Goal: Information Seeking & Learning: Learn about a topic

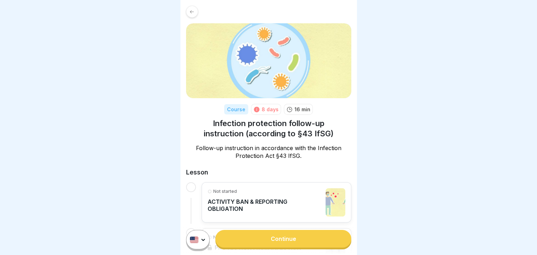
scroll to position [187, 0]
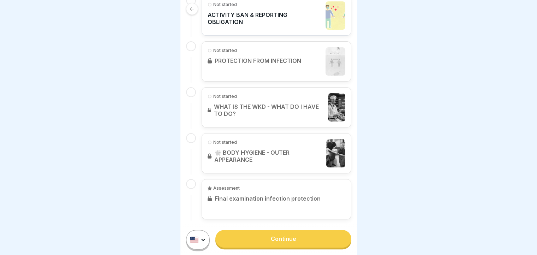
click at [275, 242] on link "Continue" at bounding box center [284, 239] width 136 height 18
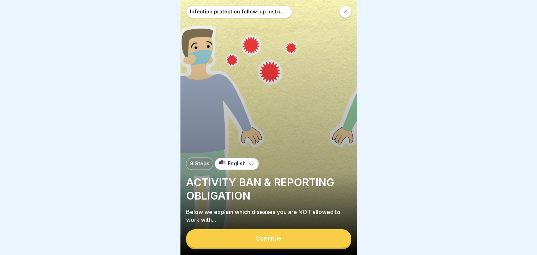
scroll to position [5, 0]
click at [263, 241] on div "Continue" at bounding box center [268, 238] width 25 height 6
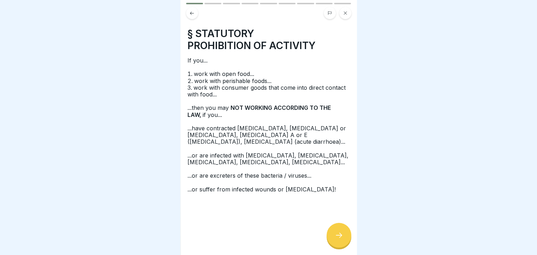
click at [192, 11] on icon at bounding box center [191, 13] width 5 height 5
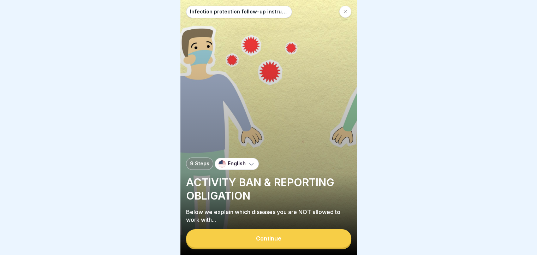
click at [271, 239] on div "Continue" at bounding box center [268, 238] width 25 height 6
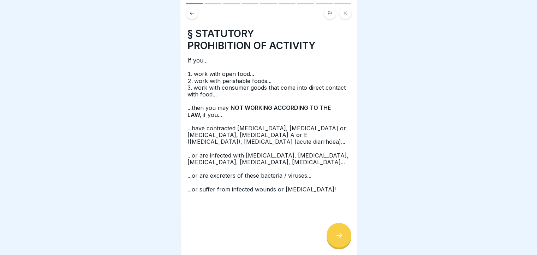
click at [331, 234] on div at bounding box center [339, 235] width 25 height 25
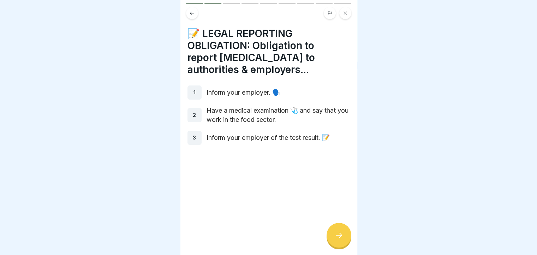
click at [331, 234] on div at bounding box center [339, 235] width 25 height 25
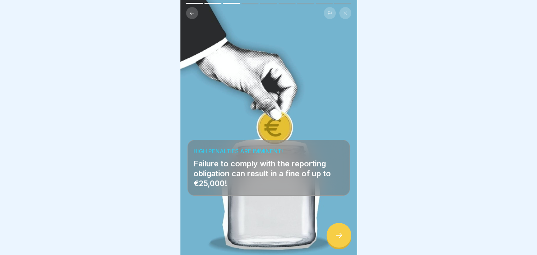
click at [332, 234] on div at bounding box center [339, 235] width 25 height 25
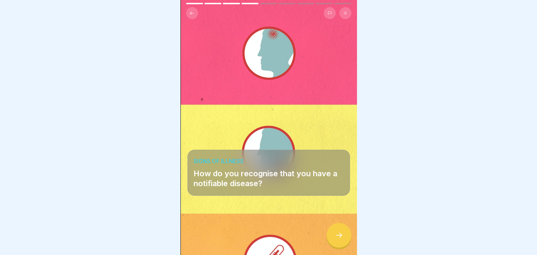
click at [337, 231] on div at bounding box center [339, 235] width 25 height 25
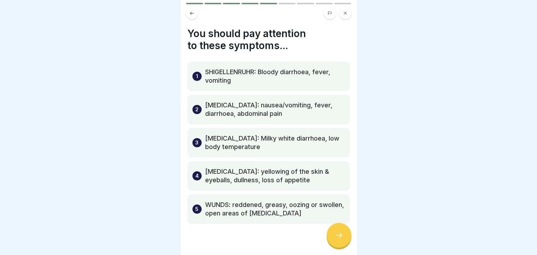
click at [336, 232] on icon at bounding box center [339, 235] width 8 height 8
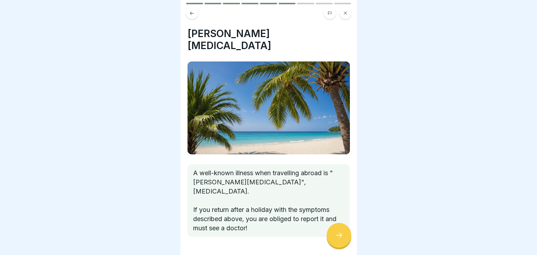
click at [336, 232] on icon at bounding box center [339, 235] width 8 height 8
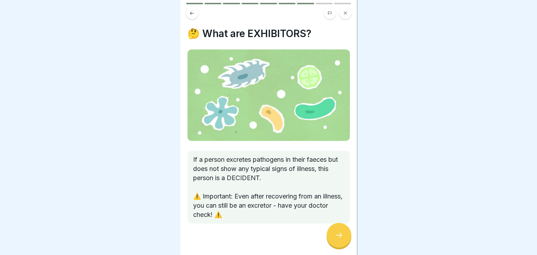
click at [336, 232] on icon at bounding box center [339, 235] width 8 height 8
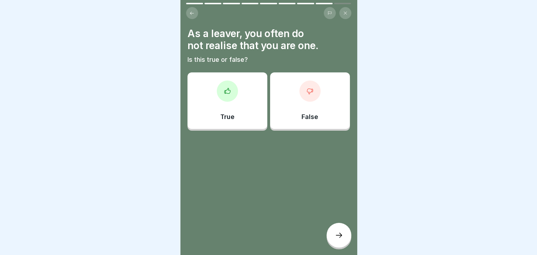
drag, startPoint x: 336, startPoint y: 232, endPoint x: 409, endPoint y: 129, distance: 126.1
click at [409, 129] on body "Infection protection follow-up instruction (according to §43 IfSG) 9 Steps Engl…" at bounding box center [268, 127] width 537 height 255
click at [341, 238] on icon at bounding box center [339, 235] width 8 height 8
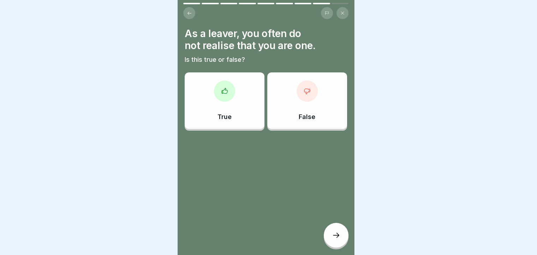
scroll to position [0, 0]
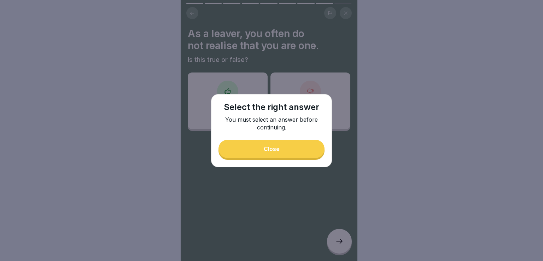
click at [283, 149] on button "Close" at bounding box center [271, 149] width 106 height 18
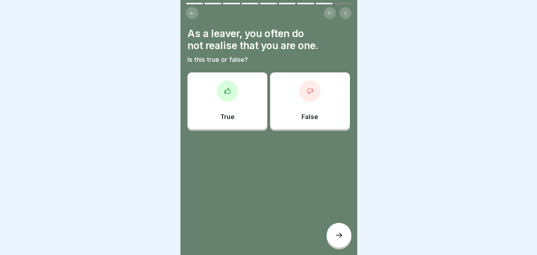
click at [307, 91] on icon at bounding box center [310, 91] width 7 height 7
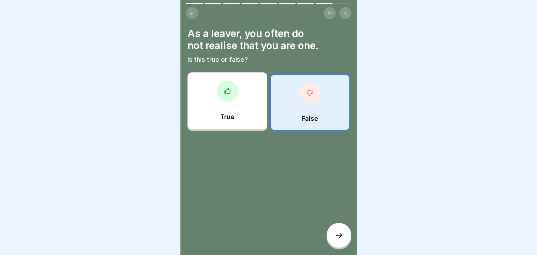
click at [341, 238] on icon at bounding box center [339, 235] width 6 height 5
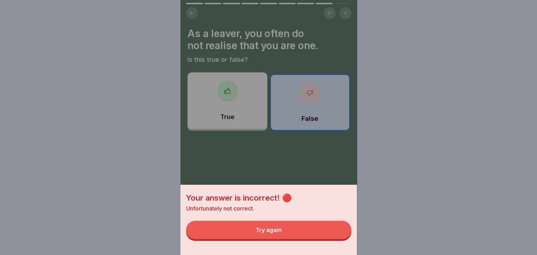
click at [322, 178] on div "Your answer is incorrect! 🔴 Unfortunately not correct. Try again" at bounding box center [269, 127] width 177 height 255
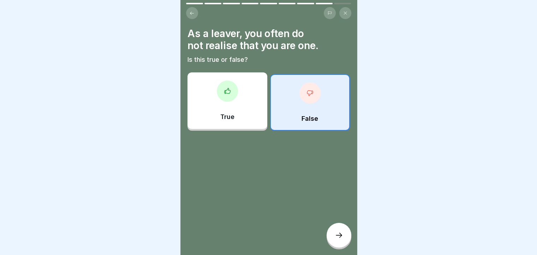
click at [237, 108] on div "True" at bounding box center [228, 100] width 80 height 57
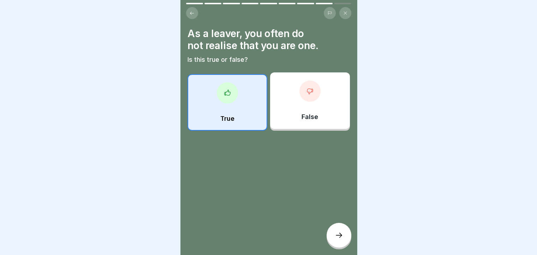
click at [337, 240] on icon at bounding box center [339, 235] width 8 height 8
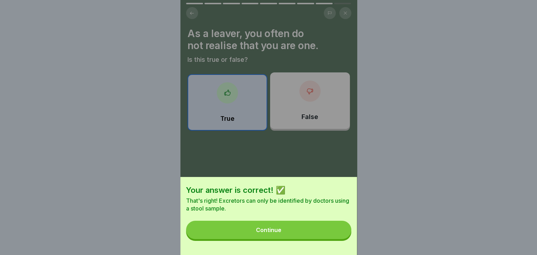
click at [295, 234] on button "Continue" at bounding box center [268, 230] width 165 height 18
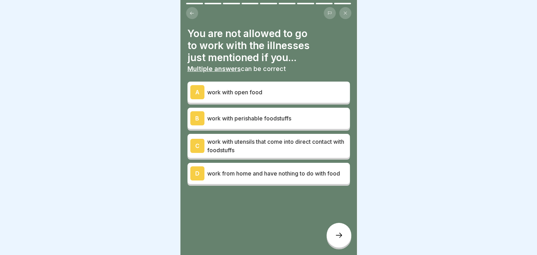
click at [228, 99] on div "A work with open food" at bounding box center [269, 92] width 163 height 21
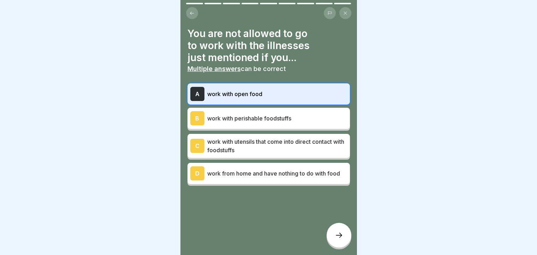
click at [230, 126] on div "B work with perishable foodstuffs" at bounding box center [269, 118] width 163 height 21
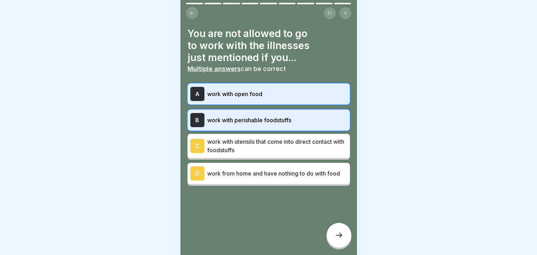
click at [229, 152] on p "work with utensils that come into direct contact with foodstuffs" at bounding box center [277, 145] width 140 height 17
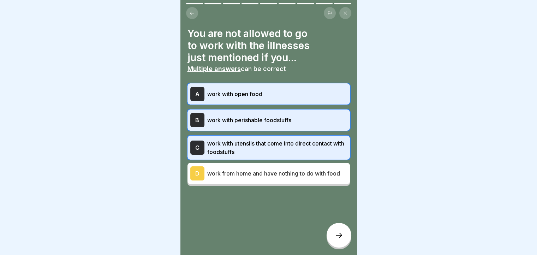
click at [341, 240] on icon at bounding box center [339, 235] width 8 height 8
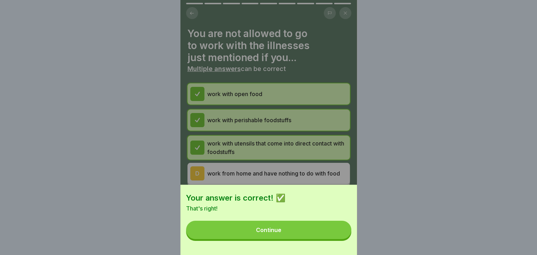
click at [319, 231] on button "Continue" at bounding box center [268, 230] width 165 height 18
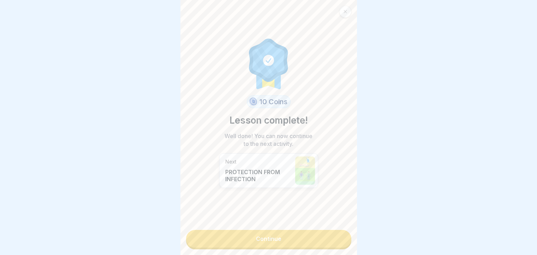
click at [261, 236] on link "Continue" at bounding box center [268, 239] width 165 height 18
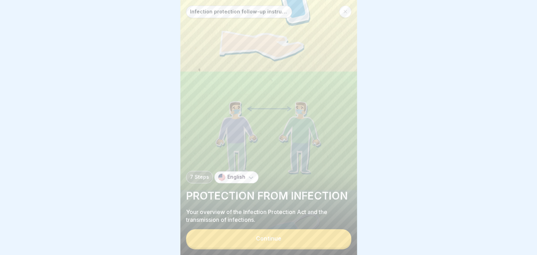
click at [273, 242] on div "Continue" at bounding box center [268, 238] width 25 height 6
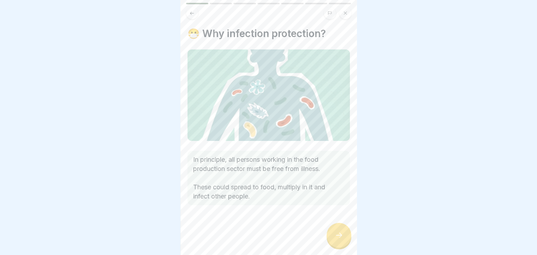
click at [329, 242] on div at bounding box center [339, 235] width 25 height 25
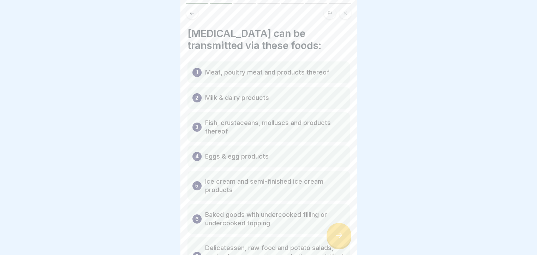
click at [331, 241] on div at bounding box center [339, 235] width 25 height 25
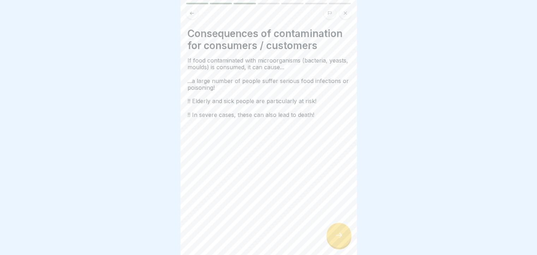
click at [332, 241] on div at bounding box center [339, 235] width 25 height 25
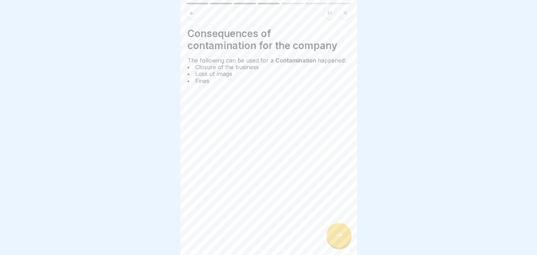
click at [332, 241] on div at bounding box center [339, 235] width 25 height 25
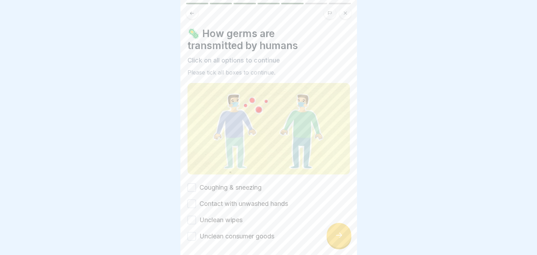
click at [332, 241] on div at bounding box center [339, 235] width 25 height 25
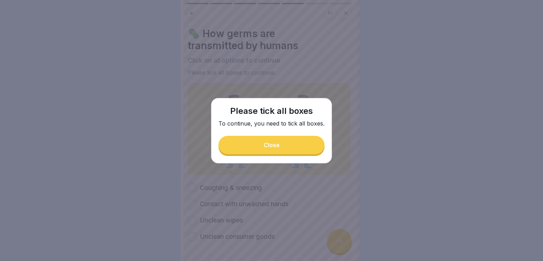
click at [274, 147] on div "Close" at bounding box center [272, 145] width 16 height 6
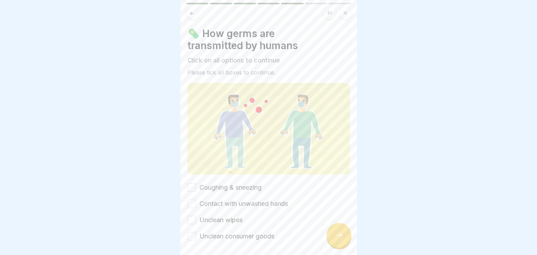
click at [192, 185] on button "Coughing & sneezing" at bounding box center [192, 187] width 8 height 8
click at [193, 201] on button "Contact with unwashed hands" at bounding box center [192, 204] width 8 height 8
click at [346, 242] on div at bounding box center [339, 235] width 25 height 25
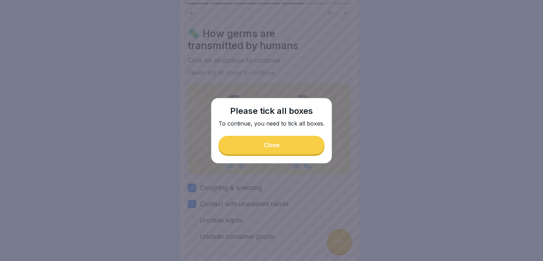
click at [280, 142] on button "Close" at bounding box center [271, 145] width 106 height 18
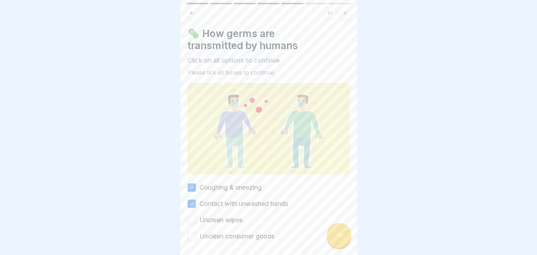
click at [195, 216] on button "Unclean wipes" at bounding box center [192, 220] width 8 height 8
click at [191, 236] on button "Unclean consumer goods" at bounding box center [192, 236] width 8 height 8
click at [340, 240] on icon at bounding box center [339, 235] width 8 height 8
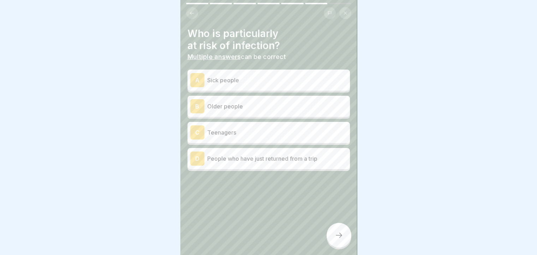
click at [237, 106] on p "Older people" at bounding box center [277, 106] width 140 height 8
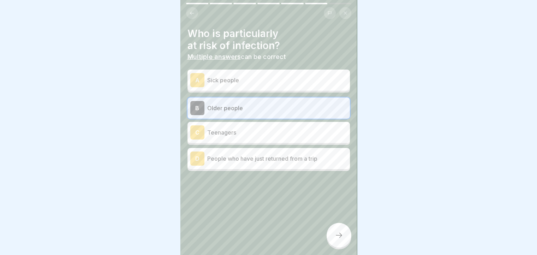
click at [250, 77] on p "Sick people" at bounding box center [277, 80] width 140 height 8
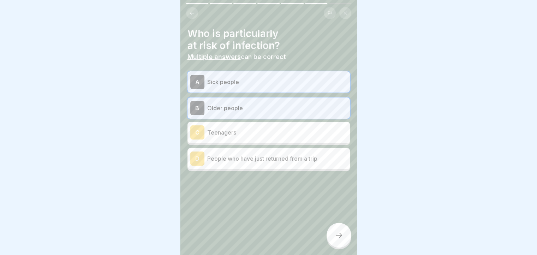
click at [344, 246] on div at bounding box center [339, 235] width 25 height 25
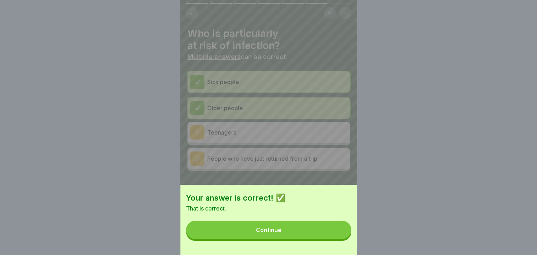
click at [318, 239] on button "Continue" at bounding box center [268, 230] width 165 height 18
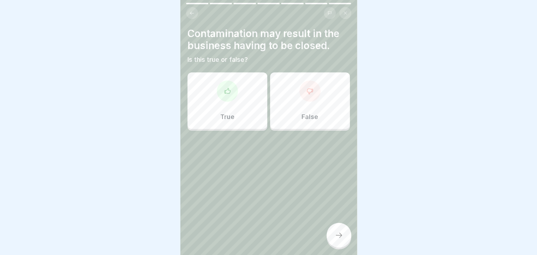
click at [235, 93] on div at bounding box center [227, 91] width 21 height 21
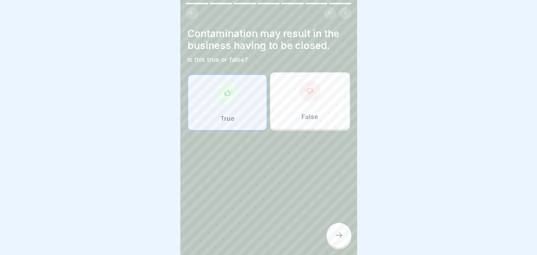
click at [332, 226] on div "Contamination may result in the business having to be closed. Is this true or f…" at bounding box center [269, 127] width 177 height 255
click at [331, 232] on div at bounding box center [339, 235] width 25 height 25
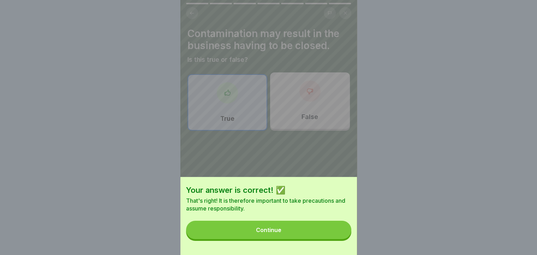
click at [305, 225] on div "Your answer is correct! ✅ That's right! It is therefore important to take preca…" at bounding box center [269, 216] width 177 height 78
click at [314, 234] on button "Continue" at bounding box center [268, 230] width 165 height 18
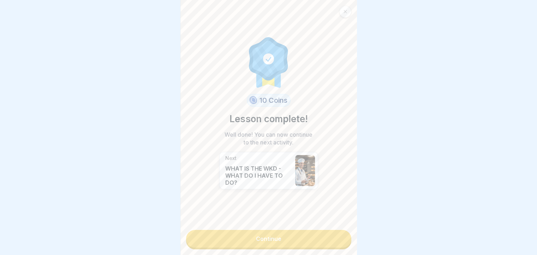
click at [290, 241] on link "Continue" at bounding box center [268, 239] width 165 height 18
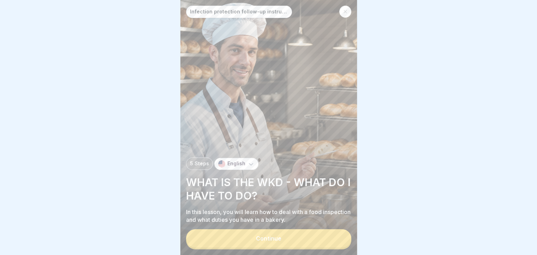
click at [280, 240] on button "Continue" at bounding box center [268, 238] width 165 height 18
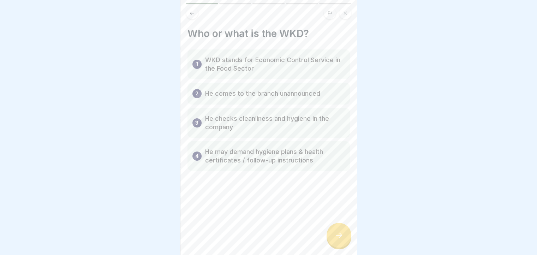
click at [338, 229] on div at bounding box center [339, 235] width 25 height 25
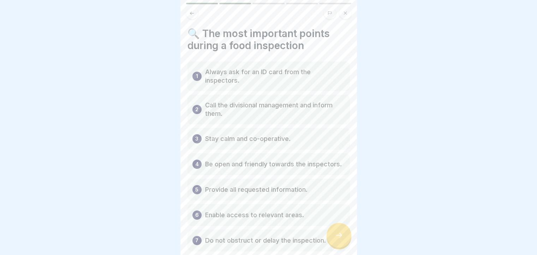
click at [337, 234] on div at bounding box center [339, 235] width 25 height 25
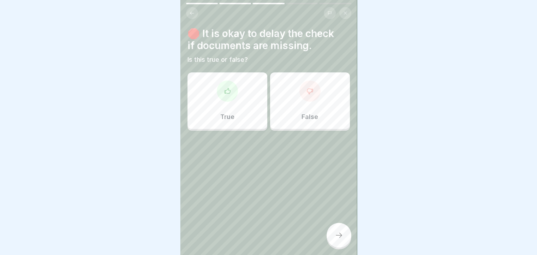
click at [337, 235] on div at bounding box center [339, 235] width 25 height 25
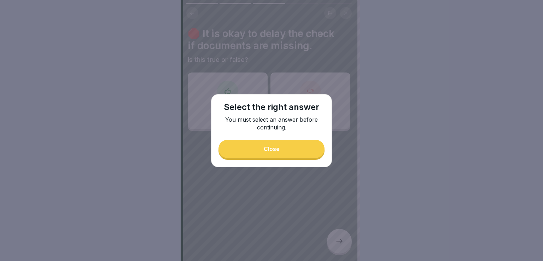
click at [266, 155] on button "Close" at bounding box center [271, 149] width 106 height 18
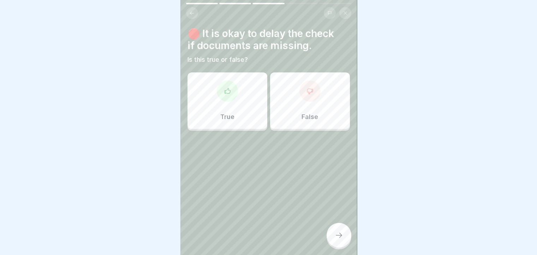
click at [226, 116] on p "True" at bounding box center [227, 117] width 14 height 8
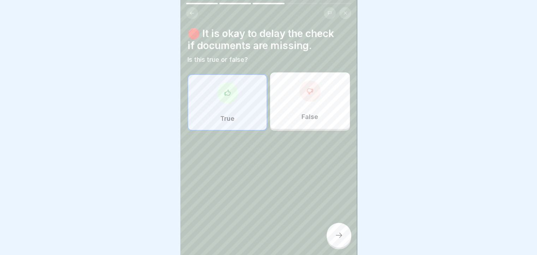
click at [337, 237] on div at bounding box center [339, 235] width 25 height 25
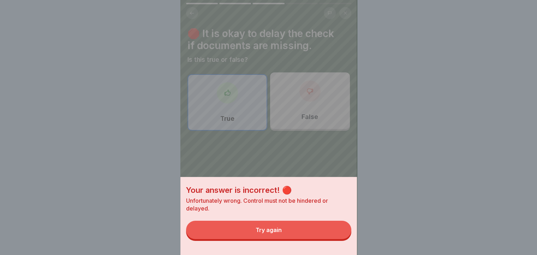
drag, startPoint x: 293, startPoint y: 236, endPoint x: 294, endPoint y: 227, distance: 8.9
click at [293, 235] on button "Try again" at bounding box center [268, 230] width 165 height 18
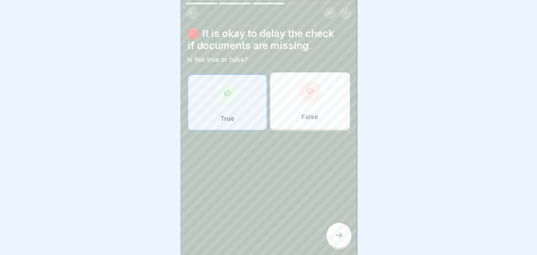
click at [307, 103] on div "False" at bounding box center [310, 100] width 80 height 57
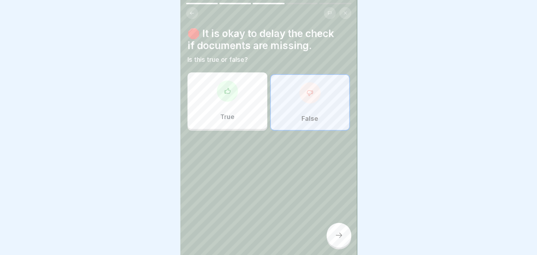
click at [341, 239] on icon at bounding box center [339, 235] width 8 height 8
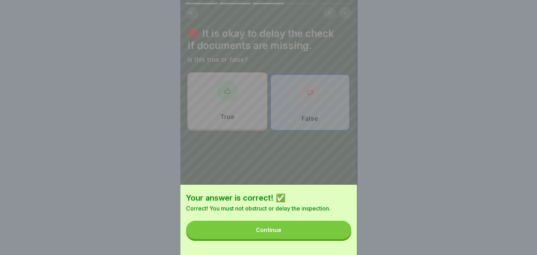
click at [317, 239] on button "Continue" at bounding box center [268, 230] width 165 height 18
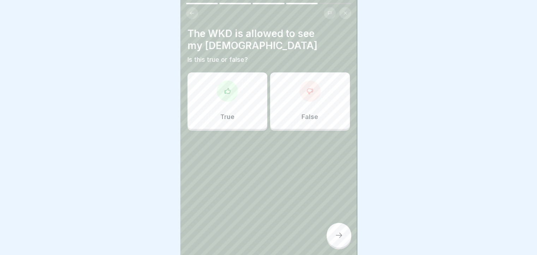
click at [225, 79] on div "True" at bounding box center [228, 100] width 80 height 57
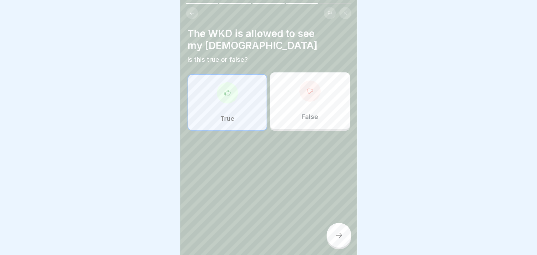
click at [343, 234] on div at bounding box center [339, 235] width 25 height 25
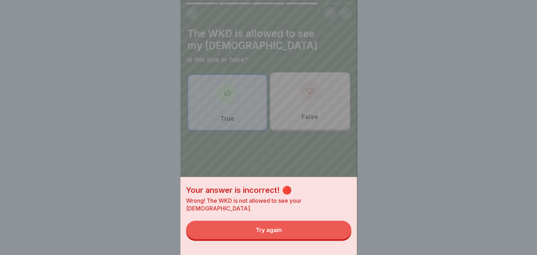
click at [305, 228] on button "Try again" at bounding box center [268, 230] width 165 height 18
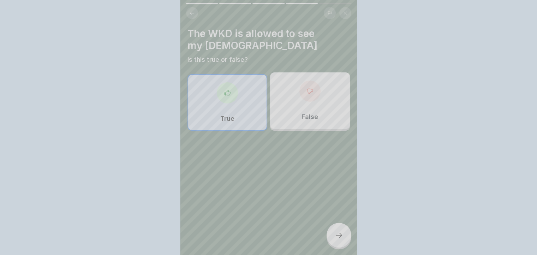
click at [319, 86] on div "False" at bounding box center [310, 100] width 80 height 57
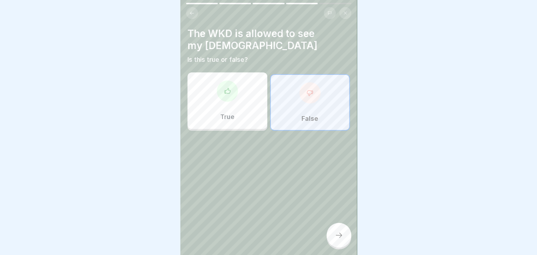
click at [307, 91] on icon at bounding box center [310, 92] width 7 height 7
click at [338, 222] on div "The WKD is allowed to see my employment contract Is this true or false? True Fa…" at bounding box center [269, 127] width 177 height 255
click at [336, 231] on div at bounding box center [339, 235] width 25 height 25
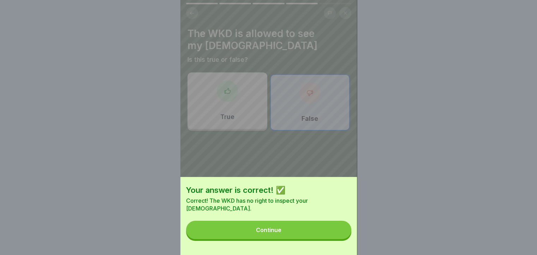
click at [312, 227] on button "Continue" at bounding box center [268, 230] width 165 height 18
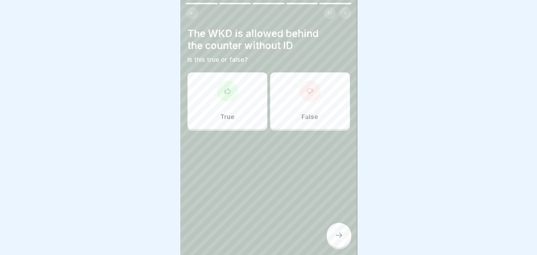
click at [301, 96] on div at bounding box center [310, 91] width 21 height 21
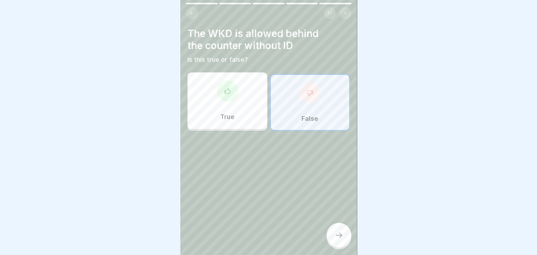
click at [336, 240] on icon at bounding box center [339, 235] width 8 height 8
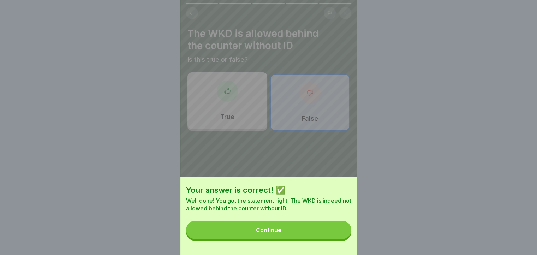
click at [322, 235] on button "Continue" at bounding box center [268, 230] width 165 height 18
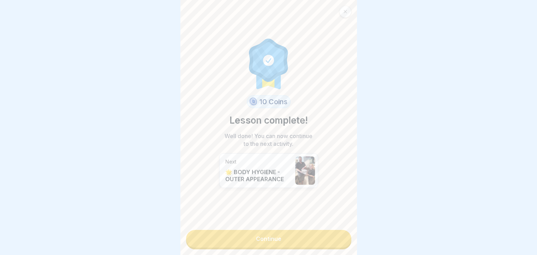
click at [322, 232] on link "Continue" at bounding box center [268, 239] width 165 height 18
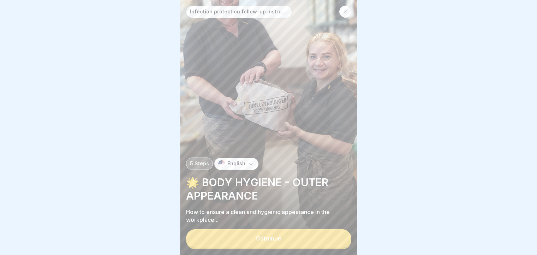
click at [265, 235] on div "Continue" at bounding box center [268, 239] width 165 height 20
click at [261, 242] on div "Continue" at bounding box center [268, 238] width 25 height 6
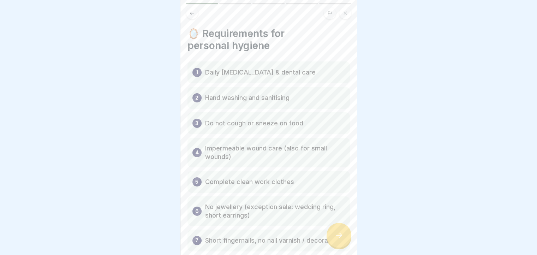
click at [340, 240] on icon at bounding box center [339, 235] width 8 height 8
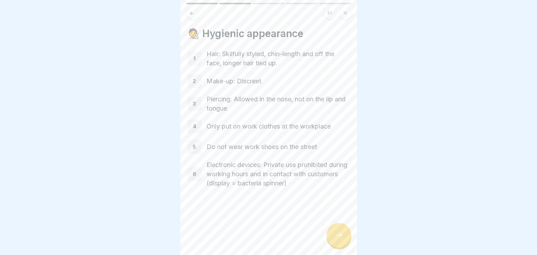
click at [340, 240] on icon at bounding box center [339, 235] width 8 height 8
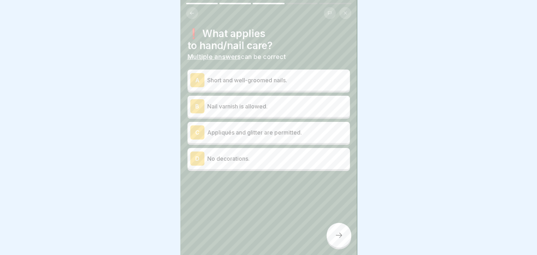
click at [340, 240] on icon at bounding box center [339, 235] width 8 height 8
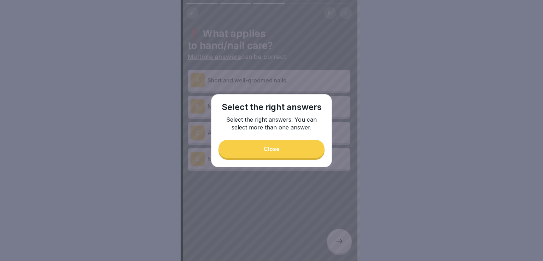
click at [267, 154] on button "Close" at bounding box center [271, 149] width 106 height 18
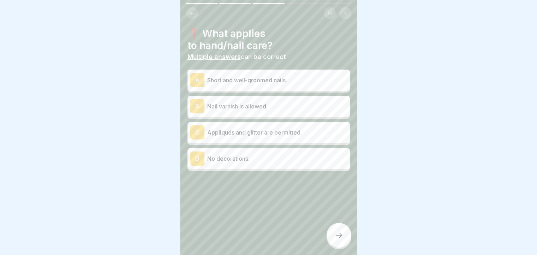
click at [236, 81] on p "Short and well-groomed nails." at bounding box center [277, 80] width 140 height 8
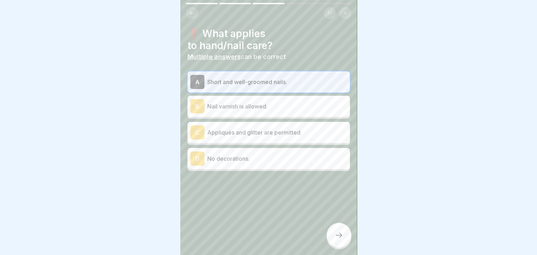
click at [232, 103] on p "Nail varnish is allowed." at bounding box center [277, 106] width 140 height 8
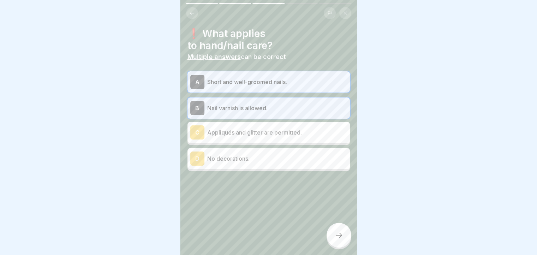
click at [228, 135] on p "Appliqués and glitter are permitted." at bounding box center [277, 132] width 140 height 8
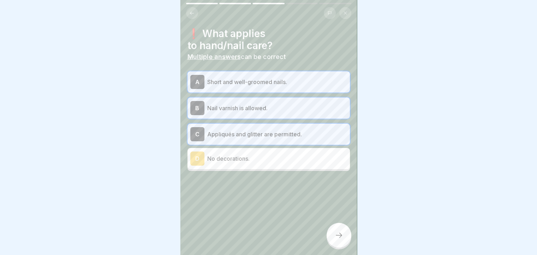
click at [259, 105] on p "Nail varnish is allowed." at bounding box center [277, 108] width 140 height 8
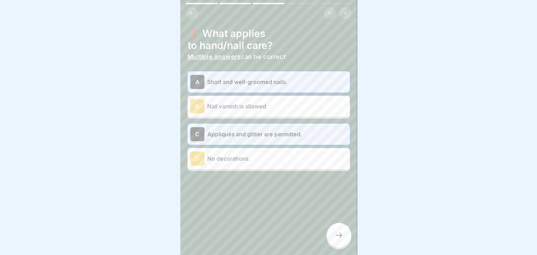
click at [342, 240] on icon at bounding box center [339, 235] width 8 height 8
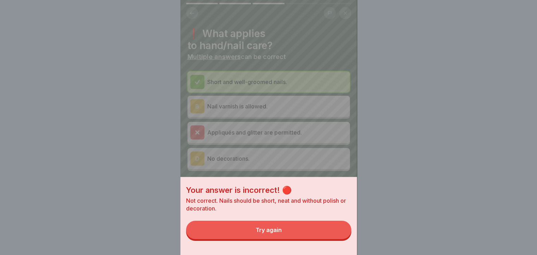
click at [335, 239] on button "Try again" at bounding box center [268, 230] width 165 height 18
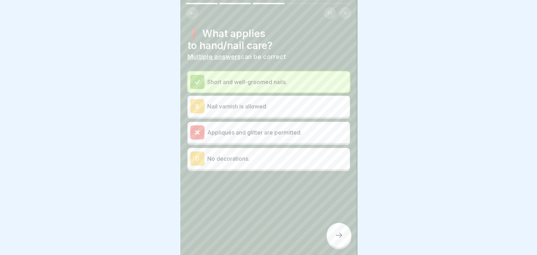
click at [342, 240] on icon at bounding box center [339, 235] width 8 height 8
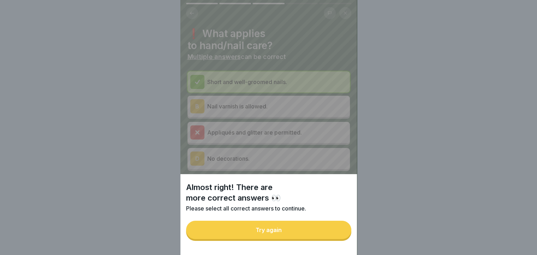
drag, startPoint x: 281, startPoint y: 238, endPoint x: 283, endPoint y: 228, distance: 10.7
click at [281, 233] on div "Try again" at bounding box center [269, 230] width 26 height 6
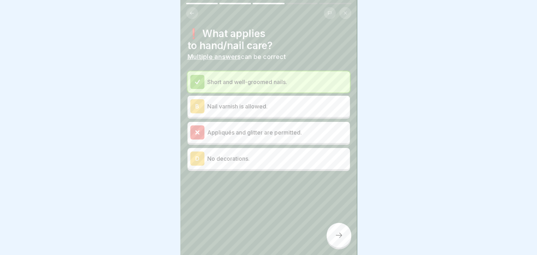
click at [254, 136] on div "Appliqués and glitter are permitted." at bounding box center [268, 132] width 157 height 14
click at [254, 132] on p "Appliqués and glitter are permitted." at bounding box center [277, 132] width 140 height 8
click at [200, 134] on icon at bounding box center [197, 132] width 6 height 6
click at [336, 239] on div at bounding box center [339, 235] width 25 height 25
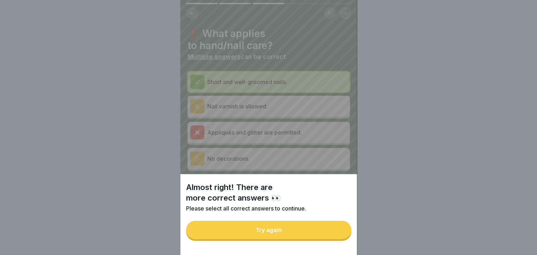
click at [340, 241] on div "Almost right! There are more correct answers 👀 Please select all correct answer…" at bounding box center [269, 127] width 177 height 255
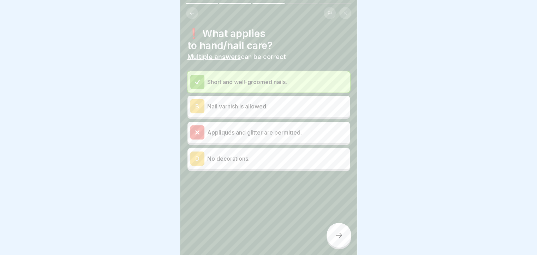
click at [335, 237] on div at bounding box center [339, 235] width 25 height 25
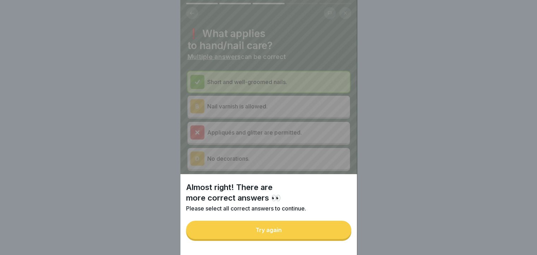
click at [315, 231] on button "Try again" at bounding box center [268, 230] width 165 height 18
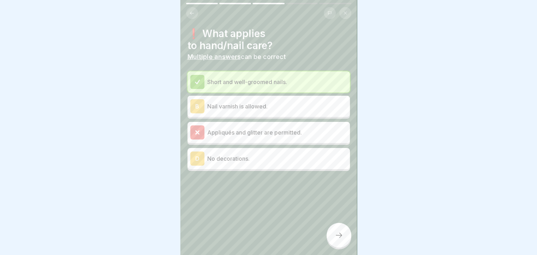
click at [243, 159] on p "No decorations." at bounding box center [277, 158] width 140 height 8
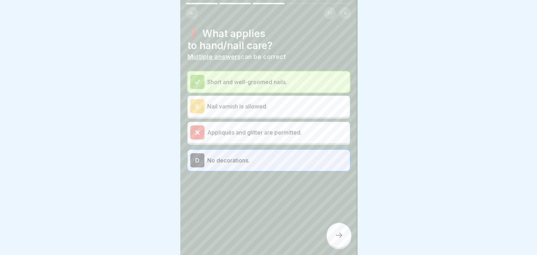
click at [202, 101] on div "B" at bounding box center [197, 106] width 14 height 14
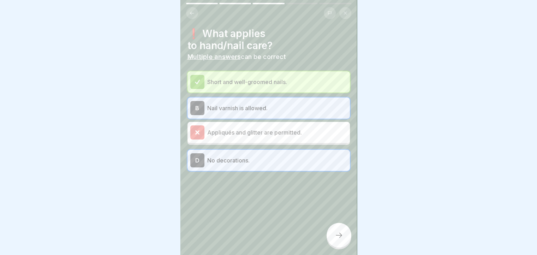
click at [209, 140] on div "Appliqués and glitter are permitted." at bounding box center [269, 132] width 163 height 21
click at [227, 136] on div "Appliqués and glitter are permitted." at bounding box center [268, 132] width 157 height 14
click at [342, 240] on icon at bounding box center [339, 235] width 8 height 8
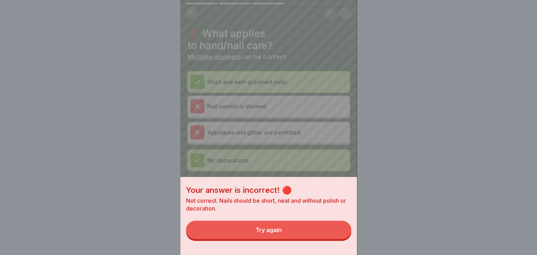
click at [304, 254] on div "Your answer is incorrect! 🔴 Not correct. Nails should be short, neat and withou…" at bounding box center [269, 216] width 177 height 78
click at [263, 233] on div "Try again" at bounding box center [269, 230] width 26 height 6
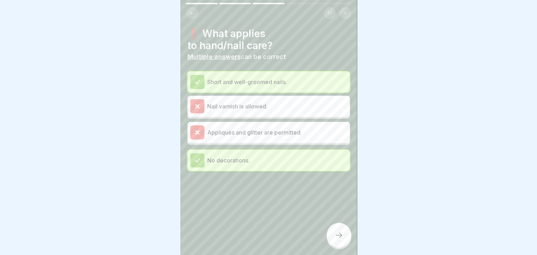
click at [235, 160] on p "No decorations." at bounding box center [277, 160] width 140 height 8
click at [244, 128] on div "Appliqués and glitter are permitted." at bounding box center [268, 132] width 157 height 14
click at [241, 135] on p "Appliqués and glitter are permitted." at bounding box center [277, 132] width 140 height 8
click at [203, 103] on div at bounding box center [197, 106] width 14 height 14
click at [198, 75] on div at bounding box center [197, 82] width 14 height 14
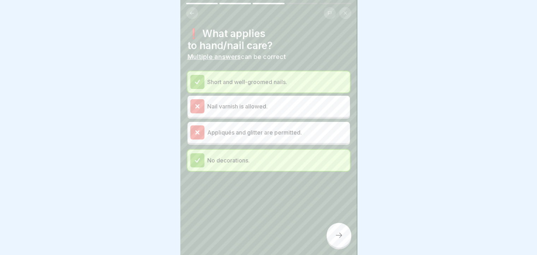
click at [331, 245] on div at bounding box center [339, 235] width 25 height 25
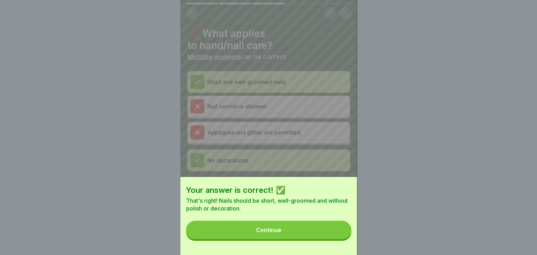
click at [311, 238] on button "Continue" at bounding box center [268, 230] width 165 height 18
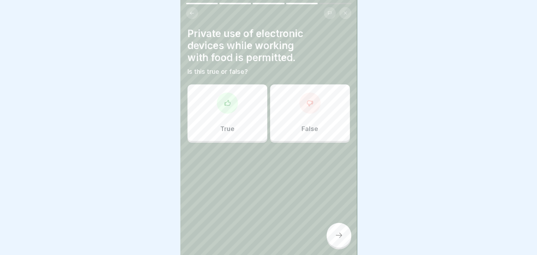
click at [305, 109] on div at bounding box center [310, 103] width 21 height 21
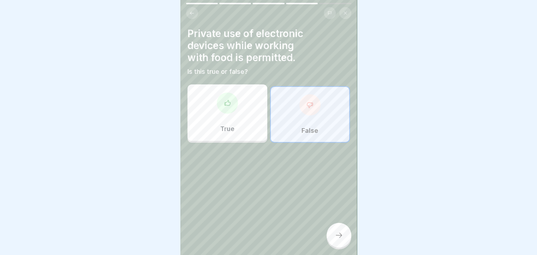
click at [246, 107] on div "True" at bounding box center [228, 112] width 80 height 57
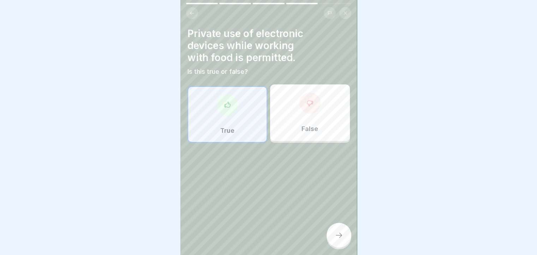
click at [311, 111] on div at bounding box center [310, 103] width 21 height 21
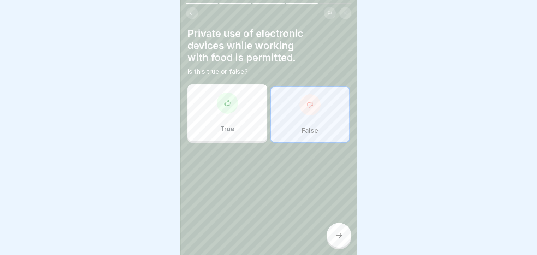
click at [333, 242] on div at bounding box center [339, 235] width 25 height 25
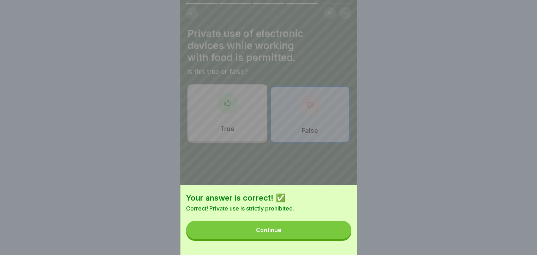
click at [329, 239] on button "Continue" at bounding box center [268, 230] width 165 height 18
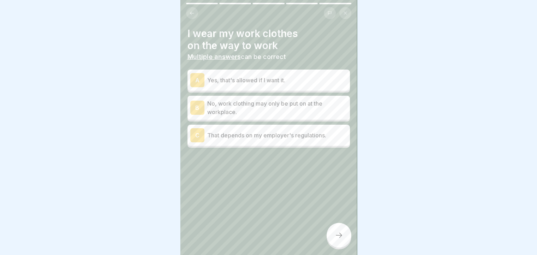
click at [290, 79] on p "Yes, that's allowed if I want it." at bounding box center [277, 80] width 140 height 8
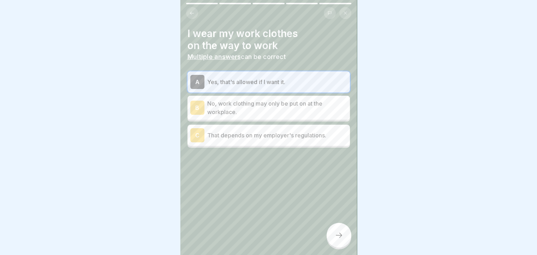
click at [310, 108] on p "No, work clothing may only be put on at the workplace." at bounding box center [277, 107] width 140 height 17
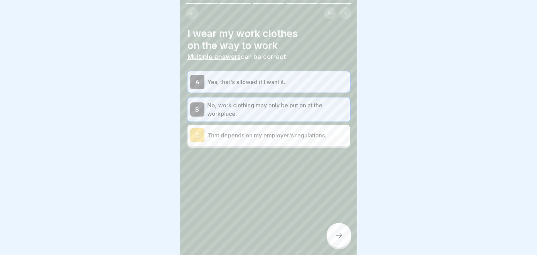
click at [337, 240] on icon at bounding box center [339, 235] width 8 height 8
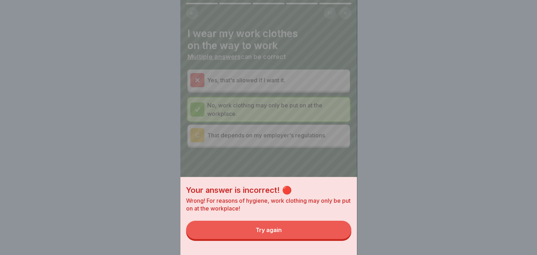
click at [313, 239] on button "Try again" at bounding box center [268, 230] width 165 height 18
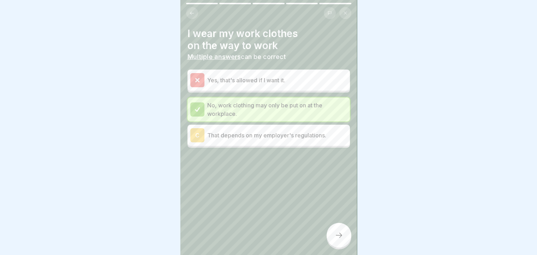
click at [338, 232] on div at bounding box center [339, 235] width 25 height 25
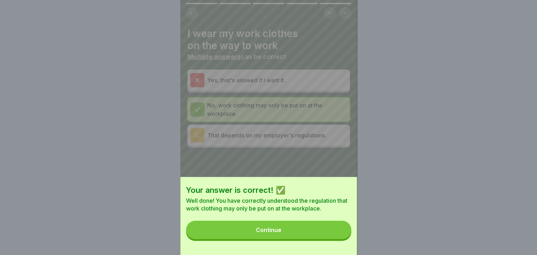
click at [310, 247] on div "Your answer is correct! ✅ Well done! You have correctly understood the regulati…" at bounding box center [269, 216] width 177 height 78
click at [311, 239] on button "Continue" at bounding box center [268, 230] width 165 height 18
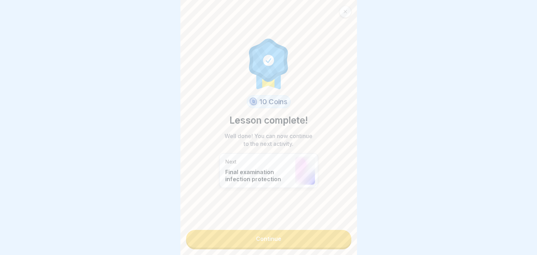
click at [298, 242] on link "Continue" at bounding box center [268, 239] width 165 height 18
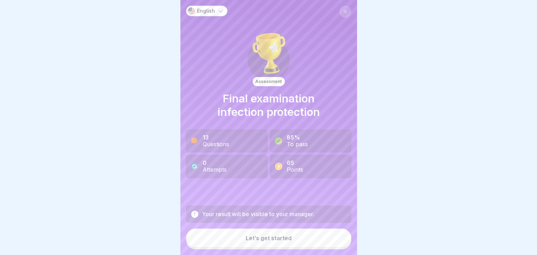
click at [341, 16] on button at bounding box center [346, 12] width 12 height 12
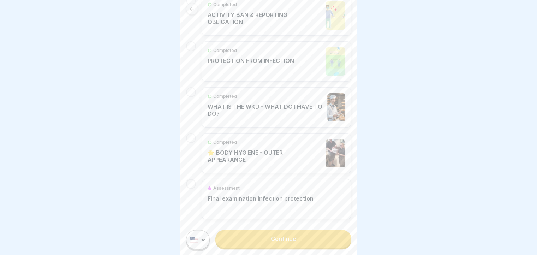
scroll to position [5, 0]
click at [288, 241] on link "Continue" at bounding box center [284, 239] width 136 height 18
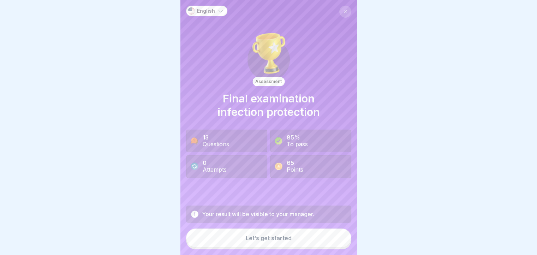
click at [343, 10] on icon at bounding box center [345, 12] width 4 height 4
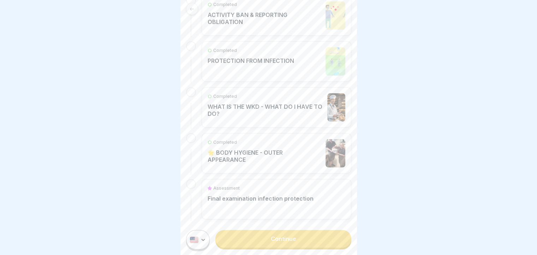
scroll to position [5, 0]
click at [278, 239] on link "Continue" at bounding box center [284, 239] width 136 height 18
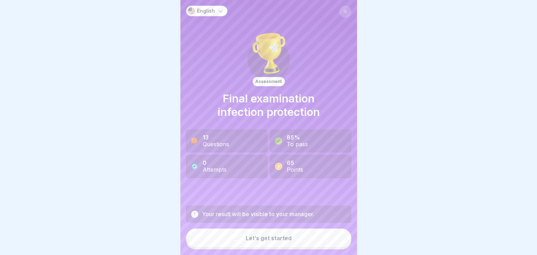
click at [281, 241] on div "Let’s get started" at bounding box center [269, 238] width 46 height 6
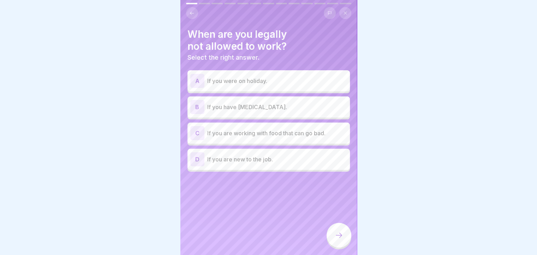
click at [235, 84] on p "If you were on holiday." at bounding box center [277, 81] width 140 height 8
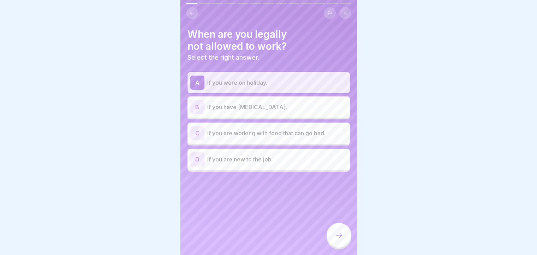
click at [235, 109] on p "If you have [MEDICAL_DATA]." at bounding box center [277, 107] width 140 height 8
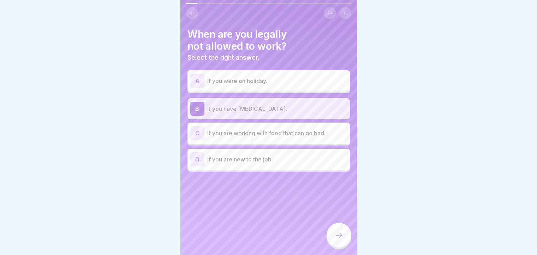
click at [336, 240] on icon at bounding box center [339, 235] width 8 height 8
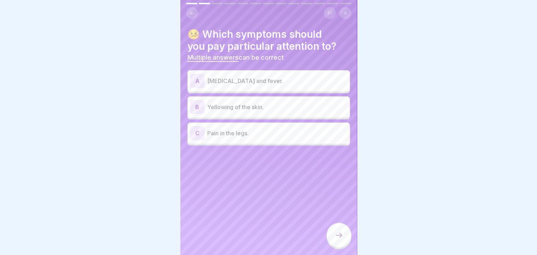
click at [270, 81] on p "[MEDICAL_DATA] and fever." at bounding box center [277, 81] width 140 height 8
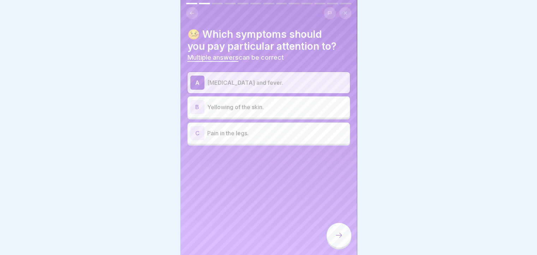
click at [273, 102] on div "B Yellowing of the skin." at bounding box center [268, 107] width 157 height 14
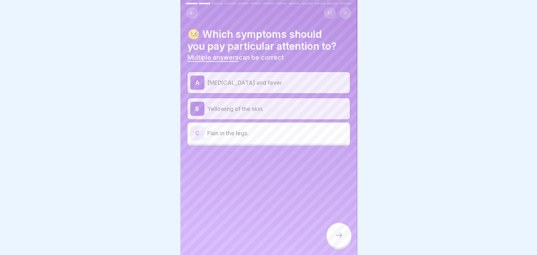
click at [342, 238] on icon at bounding box center [339, 235] width 8 height 8
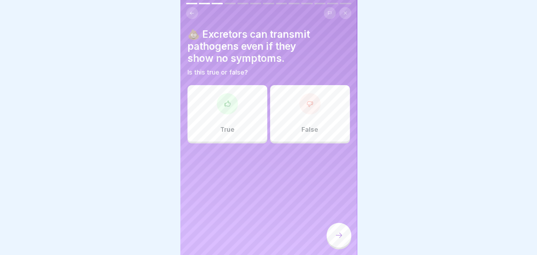
click at [311, 116] on div "False" at bounding box center [310, 113] width 80 height 57
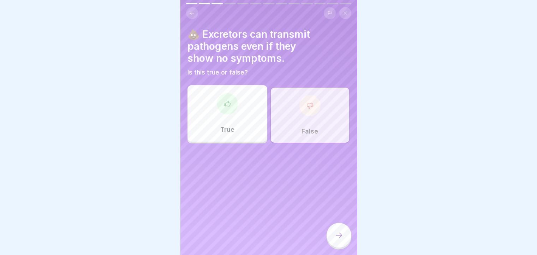
click at [340, 246] on div at bounding box center [339, 235] width 25 height 25
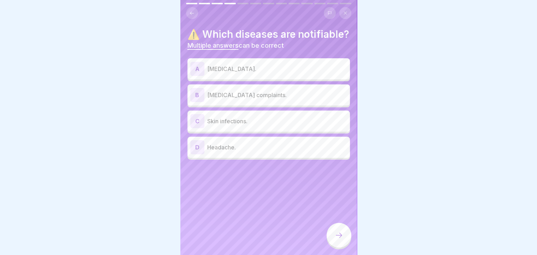
click at [229, 73] on p "[MEDICAL_DATA]." at bounding box center [277, 69] width 140 height 8
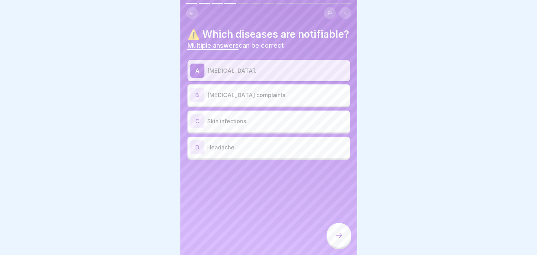
click at [226, 102] on div "B Gastrointestinal complaints." at bounding box center [268, 95] width 157 height 14
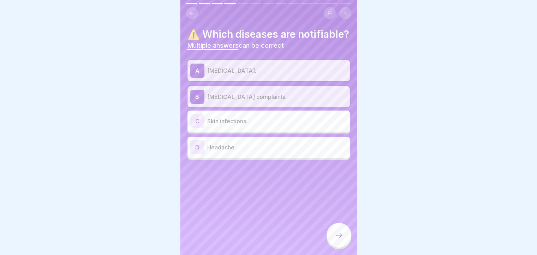
click at [226, 128] on div "C Skin infections." at bounding box center [268, 121] width 157 height 14
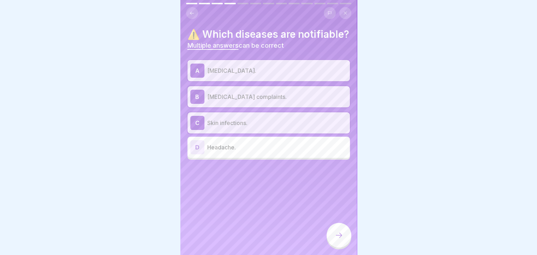
click at [227, 152] on p "Headache." at bounding box center [277, 147] width 140 height 8
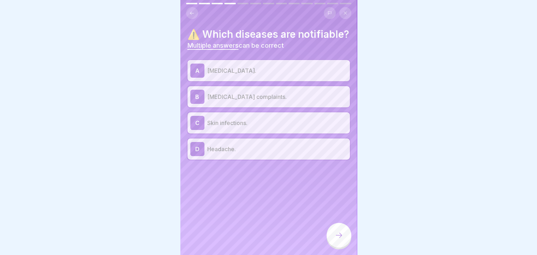
click at [342, 240] on icon at bounding box center [339, 235] width 8 height 8
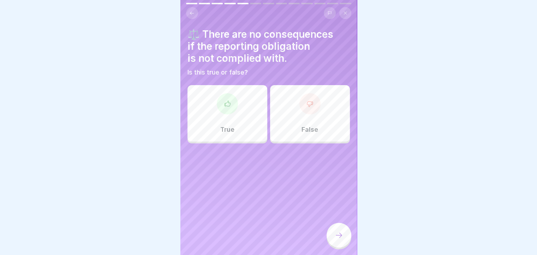
click at [200, 184] on div "⚖️ There are no consequences if the reporting obligation is not complied with. …" at bounding box center [269, 127] width 177 height 255
click at [304, 109] on div at bounding box center [310, 103] width 21 height 21
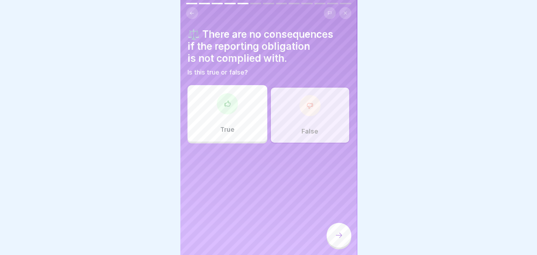
click at [243, 118] on div "True" at bounding box center [228, 113] width 80 height 57
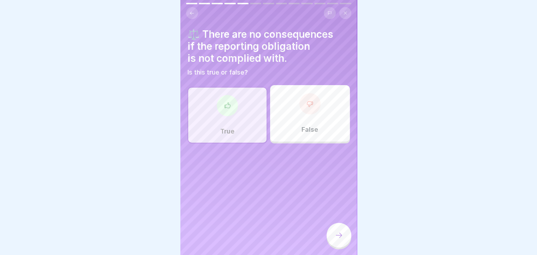
click at [281, 113] on div "False" at bounding box center [310, 113] width 80 height 57
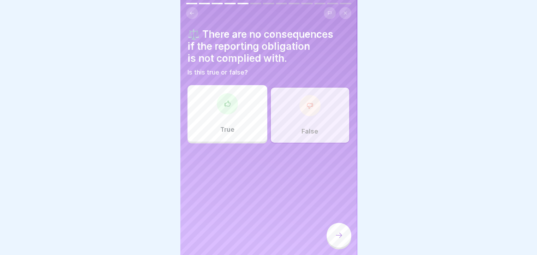
click at [341, 240] on icon at bounding box center [339, 235] width 8 height 8
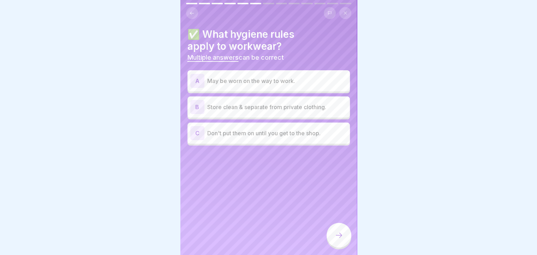
click at [255, 109] on p "Store clean & separate from private clothing." at bounding box center [277, 107] width 140 height 8
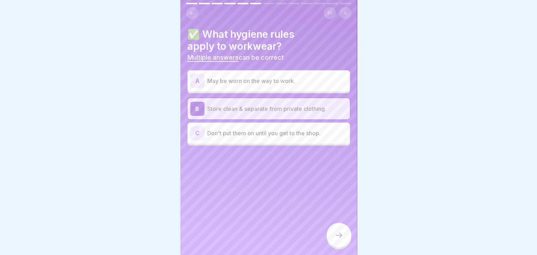
click at [269, 126] on div "C Don't put them on until you get to the shop." at bounding box center [268, 133] width 157 height 14
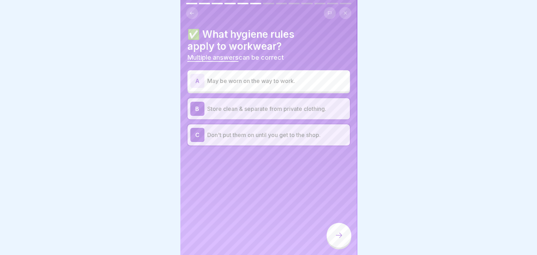
click at [258, 111] on p "Store clean & separate from private clothing." at bounding box center [277, 109] width 140 height 8
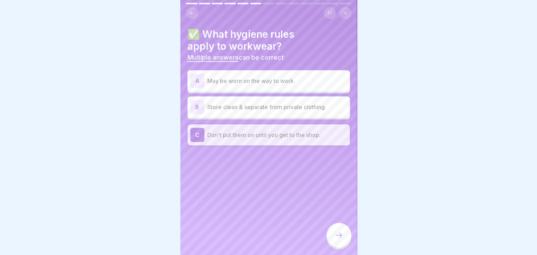
click at [338, 240] on icon at bounding box center [339, 235] width 8 height 8
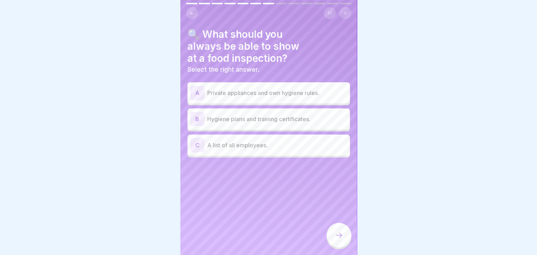
click at [226, 128] on div "B Hygiene plans and training certificates." at bounding box center [269, 118] width 163 height 21
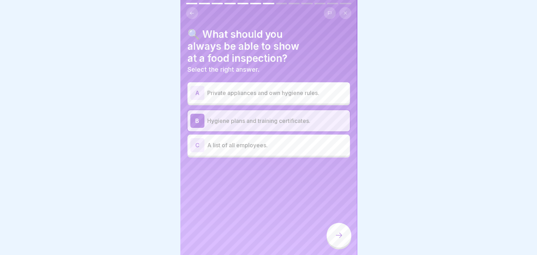
click at [253, 86] on div "A Private appliances and own hygiene rules." at bounding box center [268, 93] width 157 height 14
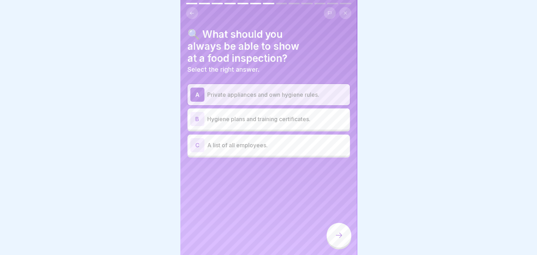
drag, startPoint x: 337, startPoint y: 239, endPoint x: 268, endPoint y: 124, distance: 134.0
click at [270, 126] on div "English Assessment Final examination infection protection 13 Questions 85% To p…" at bounding box center [269, 127] width 177 height 255
click at [268, 124] on div "B Hygiene plans and training certificates." at bounding box center [268, 119] width 157 height 14
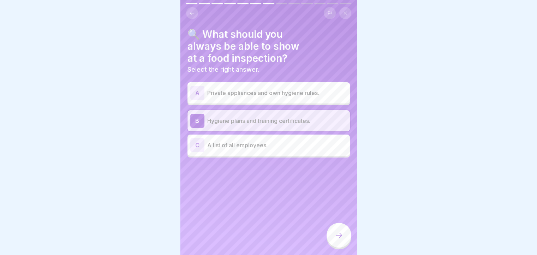
click at [334, 237] on div at bounding box center [339, 235] width 25 height 25
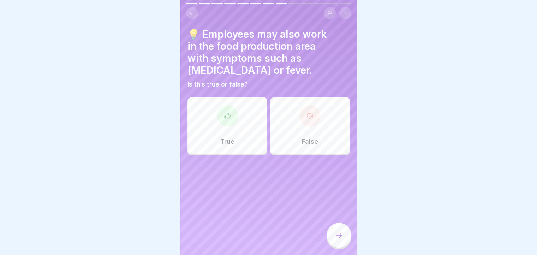
click at [295, 128] on div "False" at bounding box center [310, 125] width 80 height 57
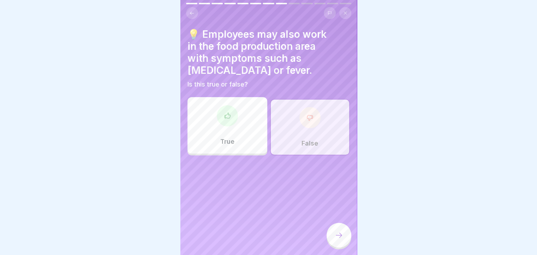
click at [349, 249] on div at bounding box center [339, 236] width 25 height 26
click at [347, 244] on div at bounding box center [339, 235] width 25 height 25
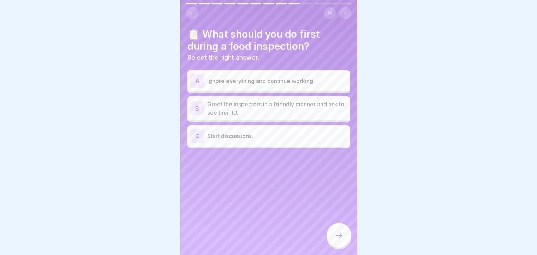
click at [242, 113] on p "Greet the inspectors in a friendly manner and ask to see their ID." at bounding box center [277, 108] width 140 height 17
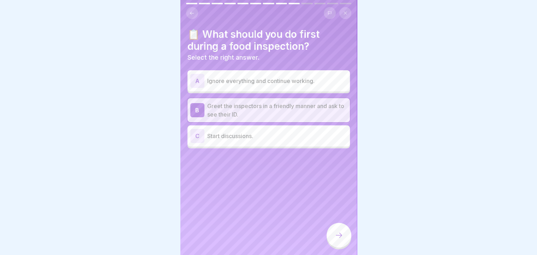
click at [337, 240] on icon at bounding box center [339, 235] width 8 height 8
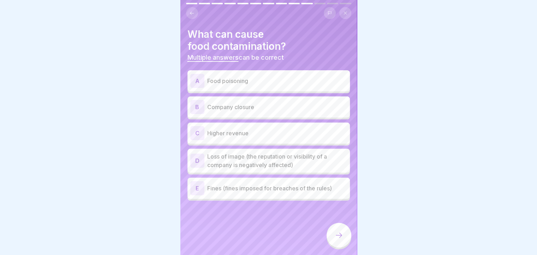
click at [189, 13] on button at bounding box center [192, 13] width 12 height 12
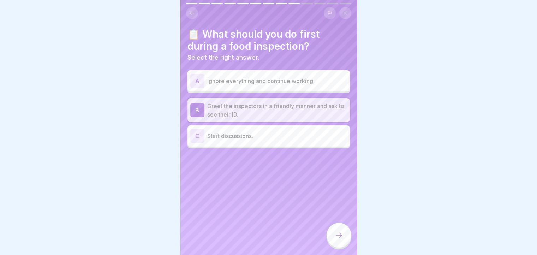
click at [336, 240] on icon at bounding box center [339, 235] width 8 height 8
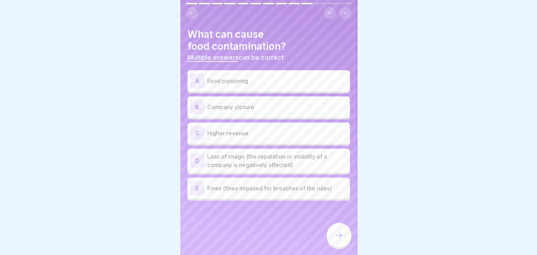
click at [268, 79] on p "Food poisoning" at bounding box center [277, 81] width 140 height 8
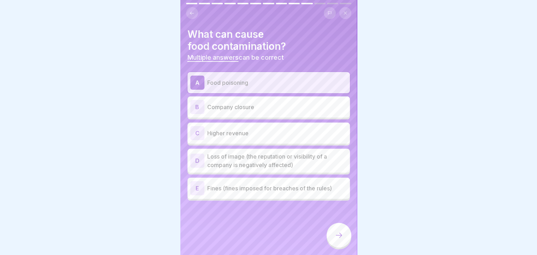
click at [344, 240] on div at bounding box center [339, 235] width 25 height 25
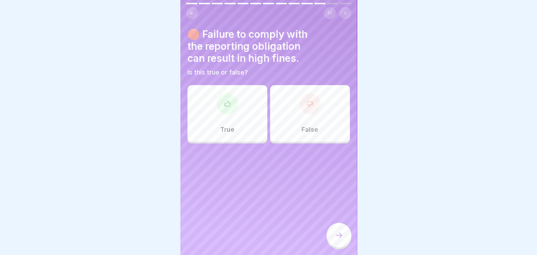
click at [236, 111] on div "True" at bounding box center [228, 113] width 80 height 57
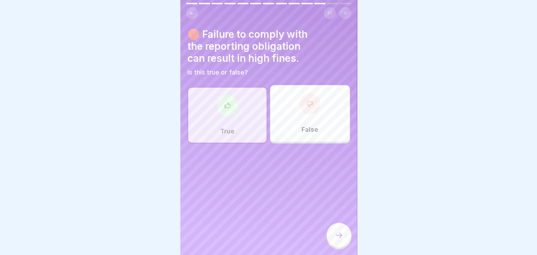
click at [326, 236] on div "English Assessment Final examination infection protection 13 Questions 85% To p…" at bounding box center [269, 127] width 177 height 255
click at [336, 240] on icon at bounding box center [339, 235] width 8 height 8
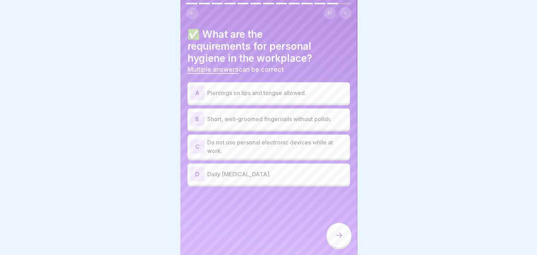
click at [244, 176] on p "Daily [MEDICAL_DATA]." at bounding box center [277, 174] width 140 height 8
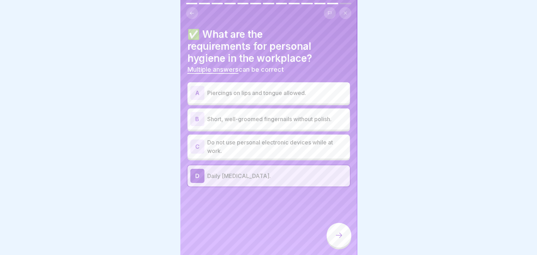
click at [242, 126] on div "B Short, well-groomed fingernails without polish." at bounding box center [269, 118] width 163 height 21
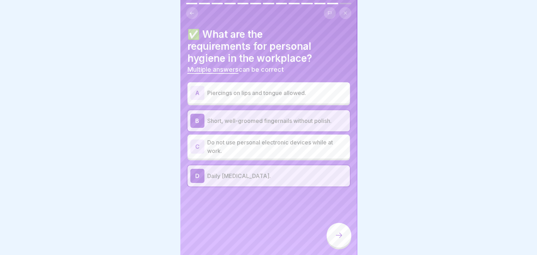
click at [253, 87] on div "A Piercings on lips and tongue allowed." at bounding box center [268, 93] width 157 height 14
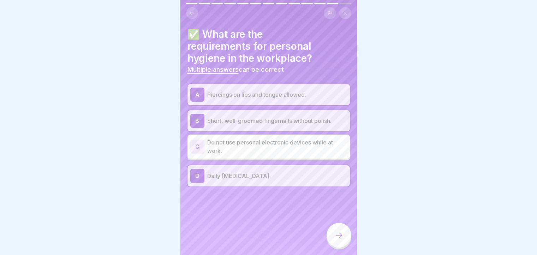
click at [255, 122] on p "Short, well-groomed fingernails without polish." at bounding box center [277, 121] width 140 height 8
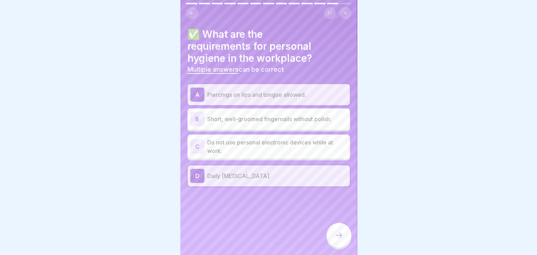
click at [283, 95] on p "Piercings on lips and tongue allowed." at bounding box center [277, 94] width 140 height 8
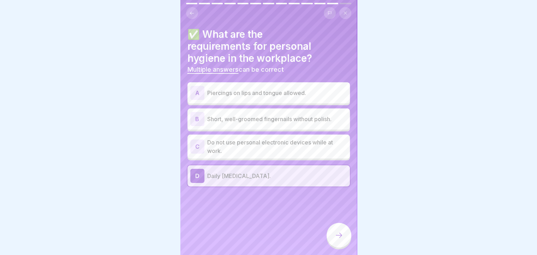
click at [298, 146] on p "Do not use personal electronic devices while at work." at bounding box center [277, 146] width 140 height 17
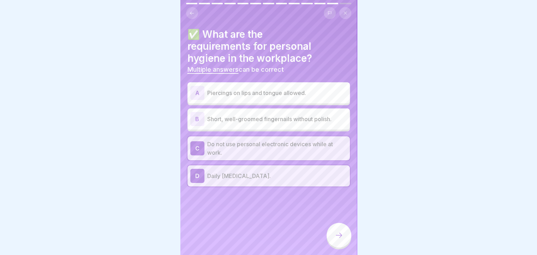
click at [337, 240] on icon at bounding box center [339, 235] width 8 height 8
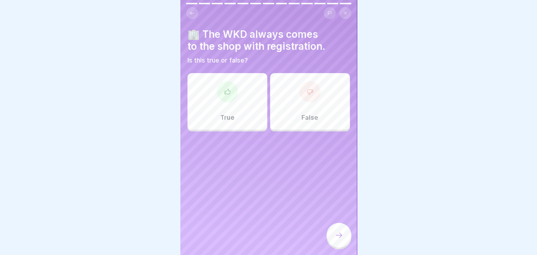
click at [222, 102] on div "True" at bounding box center [228, 101] width 80 height 57
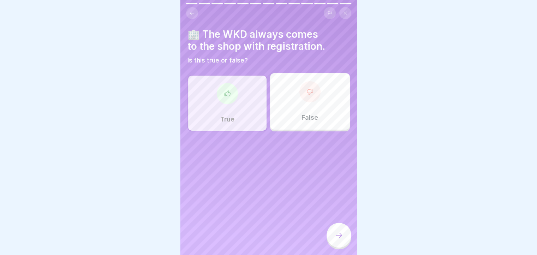
click at [341, 238] on icon at bounding box center [339, 235] width 6 height 5
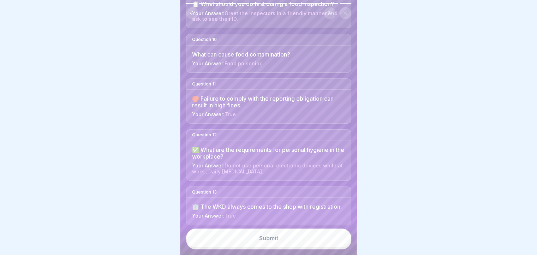
scroll to position [494, 0]
click at [354, 136] on div "Here are your answers. Ready to submit? You will then see your results Question…" at bounding box center [269, 127] width 177 height 255
click at [276, 109] on div "Your Answer: True" at bounding box center [268, 112] width 153 height 6
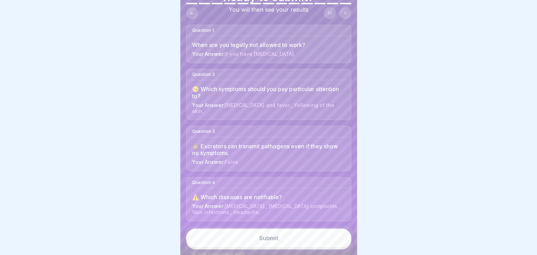
scroll to position [0, 0]
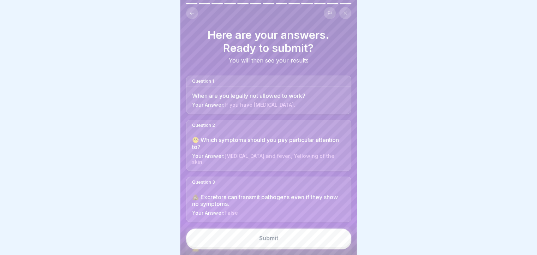
click at [263, 248] on button "Submit" at bounding box center [268, 238] width 165 height 19
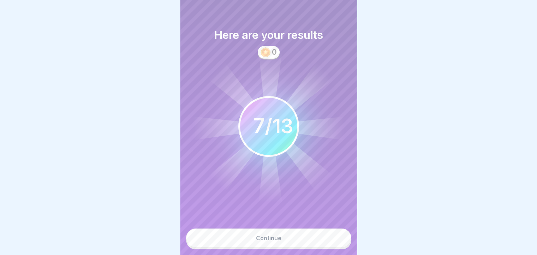
click at [271, 241] on div "Continue" at bounding box center [268, 238] width 25 height 6
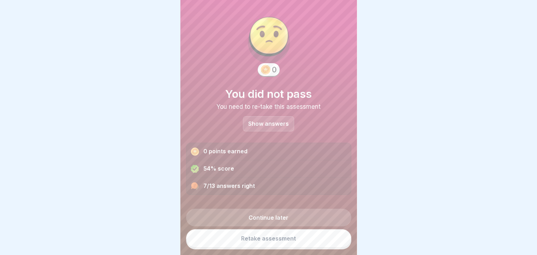
click at [280, 124] on p "Show answers" at bounding box center [268, 124] width 41 height 6
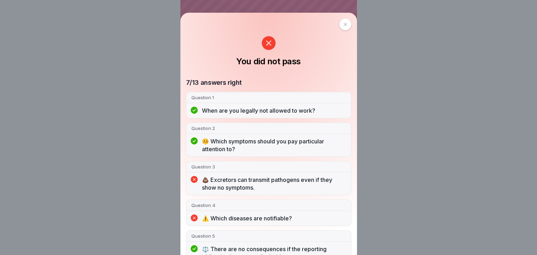
click at [345, 23] on div at bounding box center [346, 24] width 12 height 12
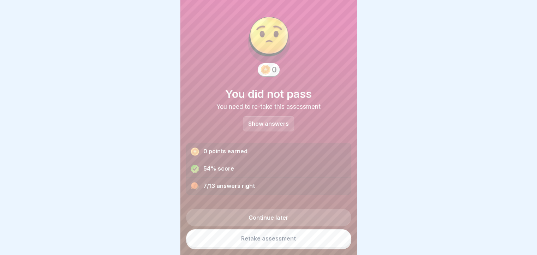
scroll to position [5, 0]
click at [256, 240] on link "Retake assessment" at bounding box center [268, 238] width 165 height 18
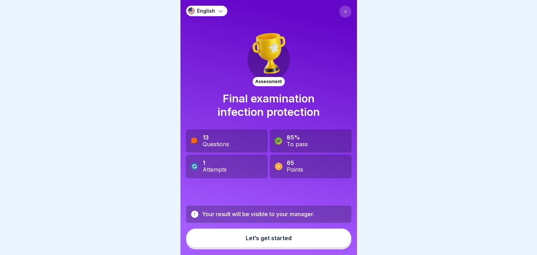
click at [274, 241] on div "Let’s get started" at bounding box center [269, 238] width 46 height 6
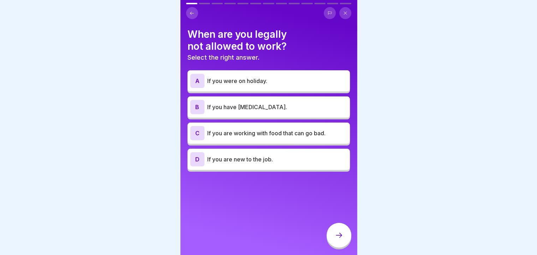
click at [224, 108] on p "If you have [MEDICAL_DATA]." at bounding box center [277, 107] width 140 height 8
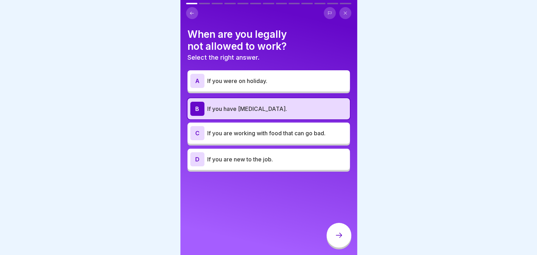
click at [339, 245] on div at bounding box center [339, 235] width 25 height 25
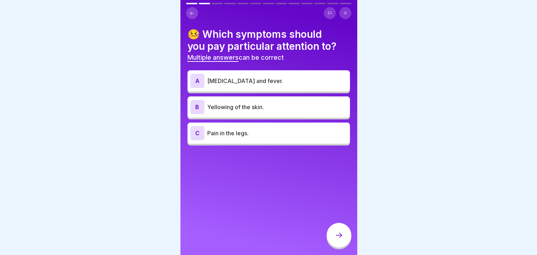
click at [281, 81] on p "[MEDICAL_DATA] and fever." at bounding box center [277, 81] width 140 height 8
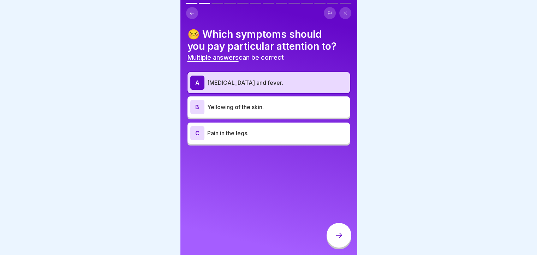
click at [280, 99] on div "B Yellowing of the skin." at bounding box center [269, 106] width 163 height 21
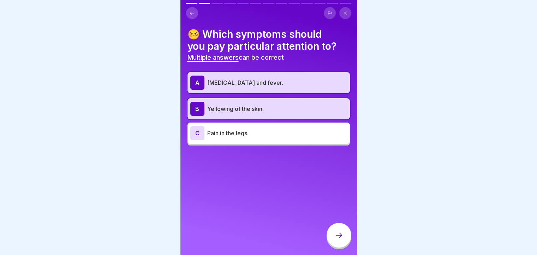
click at [273, 106] on p "Yellowing of the skin." at bounding box center [277, 109] width 140 height 8
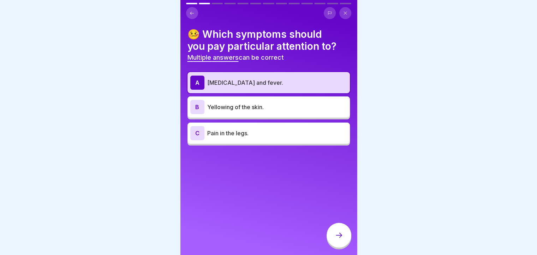
click at [340, 240] on icon at bounding box center [339, 235] width 8 height 8
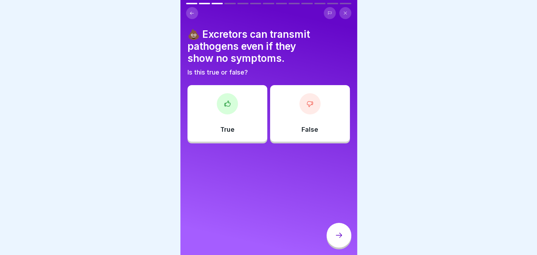
click at [240, 34] on h4 "💩 Excretors can transmit pathogens even if they show no symptoms." at bounding box center [269, 46] width 163 height 36
click at [230, 109] on div at bounding box center [227, 103] width 21 height 21
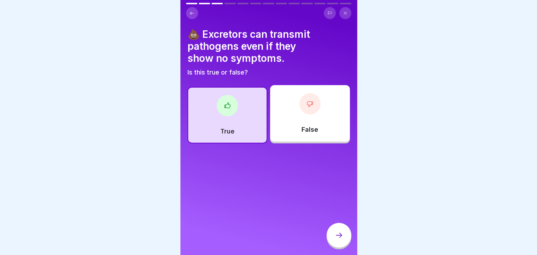
click at [231, 103] on div at bounding box center [227, 105] width 21 height 21
click at [341, 238] on icon at bounding box center [339, 235] width 8 height 8
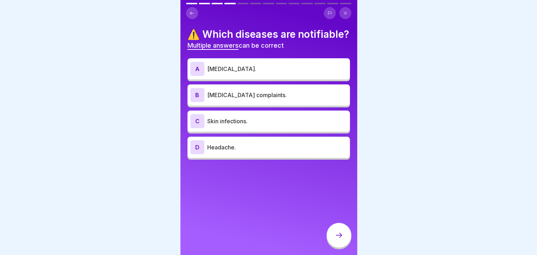
click at [244, 73] on p "[MEDICAL_DATA]." at bounding box center [277, 69] width 140 height 8
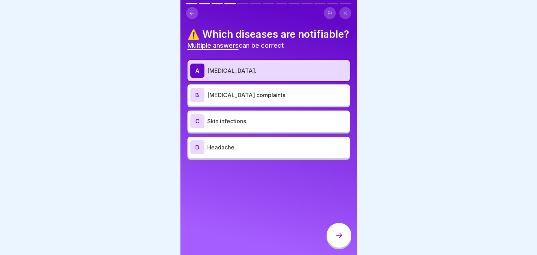
click at [239, 99] on p "[MEDICAL_DATA] complaints." at bounding box center [277, 95] width 140 height 8
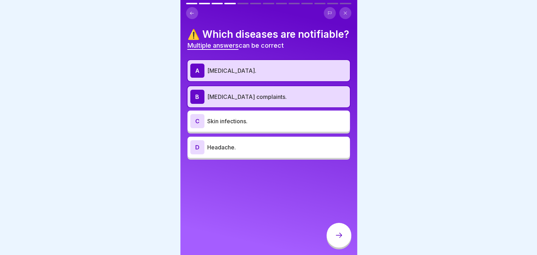
click at [239, 124] on div "C Skin infections." at bounding box center [269, 121] width 163 height 21
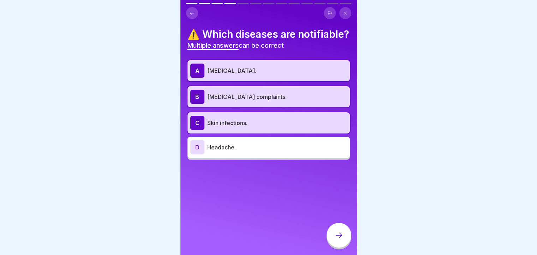
click at [235, 152] on p "Headache." at bounding box center [277, 147] width 140 height 8
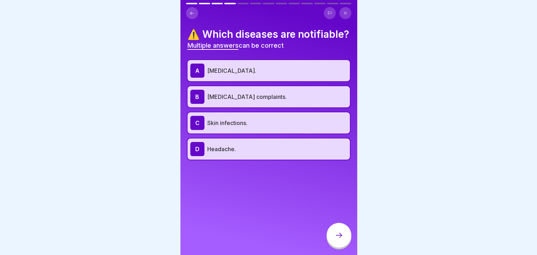
click at [340, 240] on icon at bounding box center [339, 235] width 8 height 8
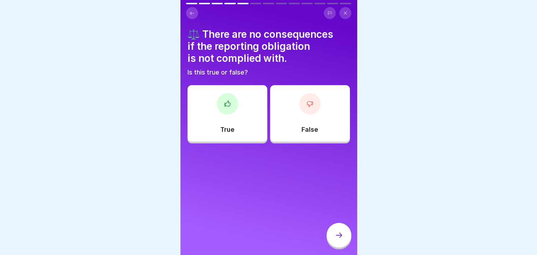
click at [312, 103] on div at bounding box center [310, 103] width 21 height 21
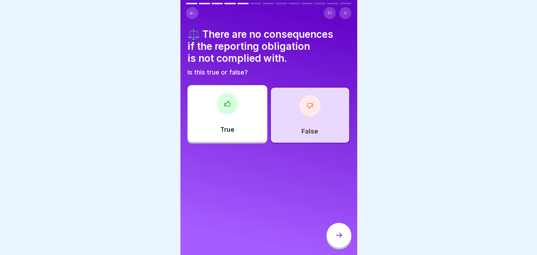
click at [341, 240] on icon at bounding box center [339, 235] width 8 height 8
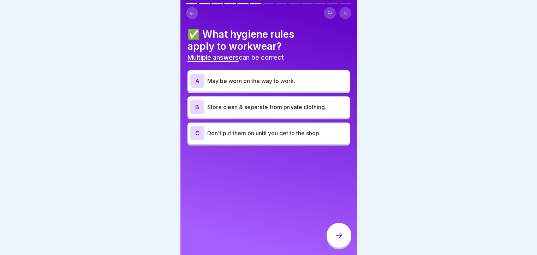
click at [189, 10] on button at bounding box center [192, 13] width 12 height 12
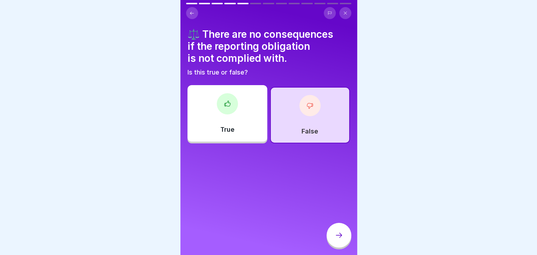
click at [300, 111] on div at bounding box center [310, 105] width 21 height 21
click at [342, 240] on icon at bounding box center [339, 235] width 8 height 8
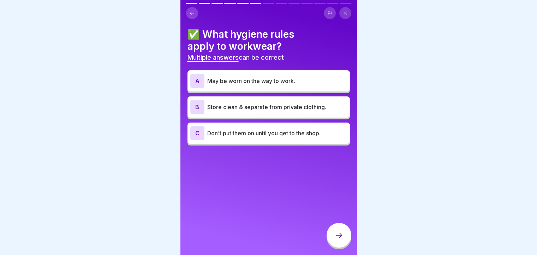
click at [247, 108] on p "Store clean & separate from private clothing." at bounding box center [277, 107] width 140 height 8
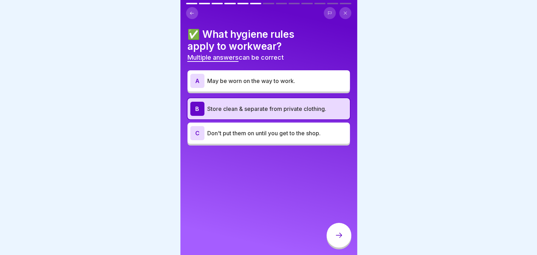
click at [244, 135] on p "Don't put them on until you get to the shop." at bounding box center [277, 133] width 140 height 8
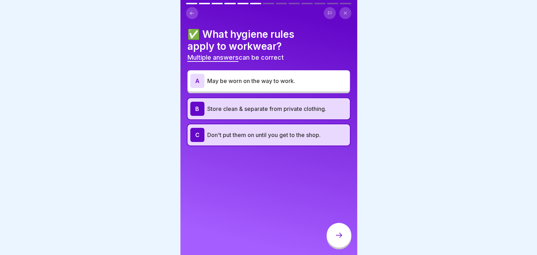
drag, startPoint x: 335, startPoint y: 240, endPoint x: 408, endPoint y: 121, distance: 139.7
click at [408, 121] on body "English Assessment Final examination infection protection 13 Questions 85% To p…" at bounding box center [268, 127] width 537 height 255
click at [335, 240] on icon at bounding box center [339, 235] width 8 height 8
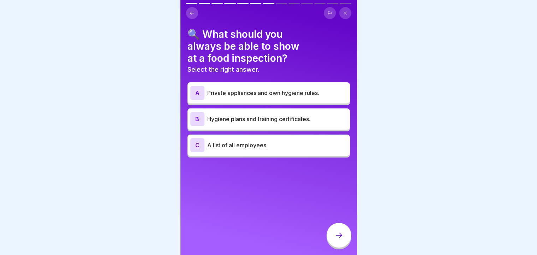
click at [233, 92] on p "Private appliances and own hygiene rules." at bounding box center [277, 93] width 140 height 8
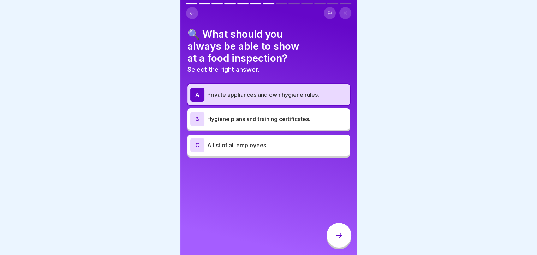
click at [339, 240] on icon at bounding box center [339, 235] width 8 height 8
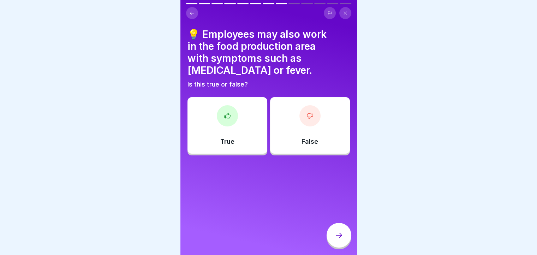
click at [309, 126] on div at bounding box center [310, 115] width 21 height 21
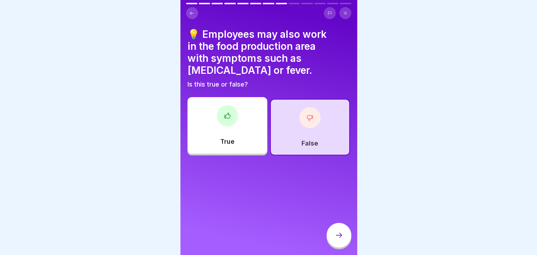
click at [341, 240] on icon at bounding box center [339, 235] width 8 height 8
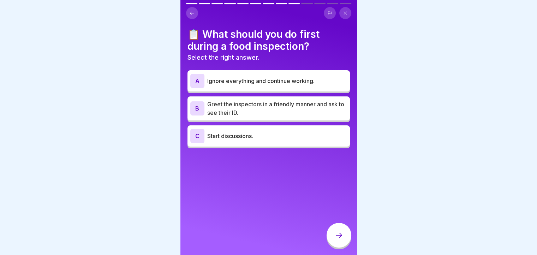
click at [245, 110] on p "Greet the inspectors in a friendly manner and ask to see their ID." at bounding box center [277, 108] width 140 height 17
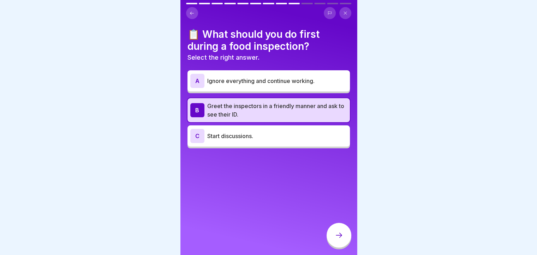
click at [336, 239] on icon at bounding box center [339, 235] width 8 height 8
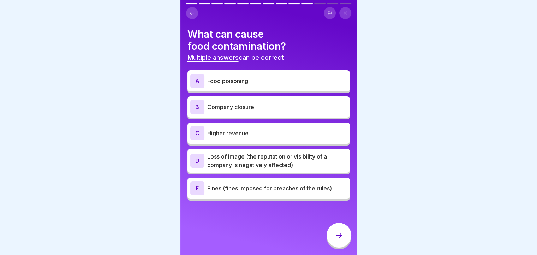
click at [242, 84] on p "Food poisoning" at bounding box center [277, 81] width 140 height 8
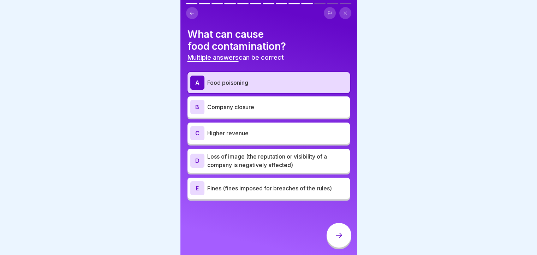
click at [242, 135] on p "Higher revenue" at bounding box center [277, 133] width 140 height 8
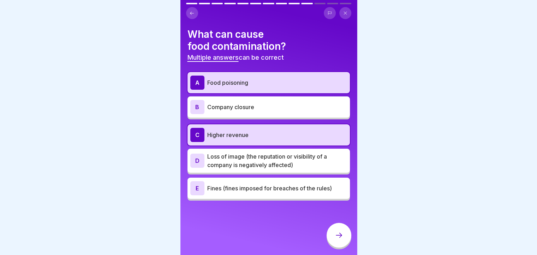
click at [230, 106] on p "Company closure" at bounding box center [277, 107] width 140 height 8
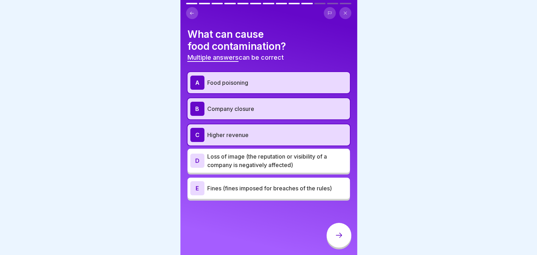
click at [341, 240] on icon at bounding box center [339, 235] width 8 height 8
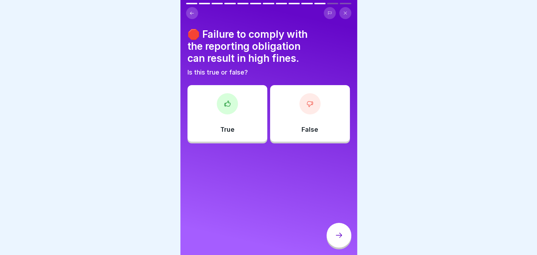
click at [236, 106] on div at bounding box center [227, 103] width 21 height 21
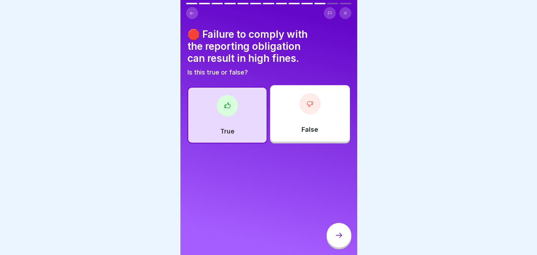
click at [297, 115] on div "False" at bounding box center [310, 113] width 80 height 57
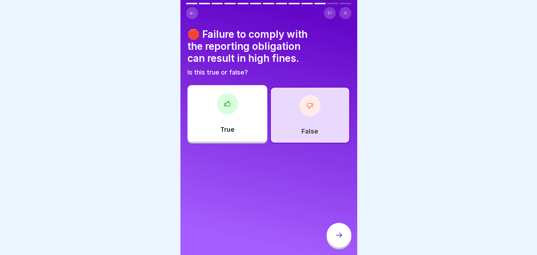
click at [242, 118] on div "True" at bounding box center [228, 113] width 80 height 57
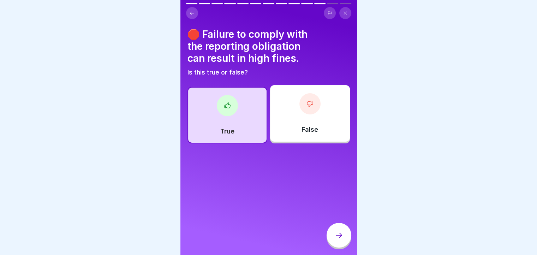
click at [337, 239] on icon at bounding box center [339, 235] width 8 height 8
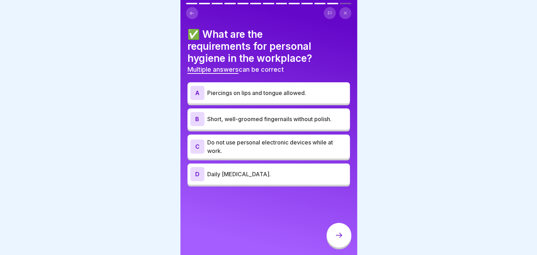
click at [288, 90] on p "Piercings on lips and tongue allowed." at bounding box center [277, 93] width 140 height 8
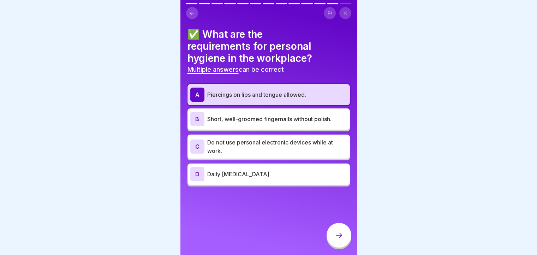
click at [229, 175] on p "Daily [MEDICAL_DATA]." at bounding box center [277, 174] width 140 height 8
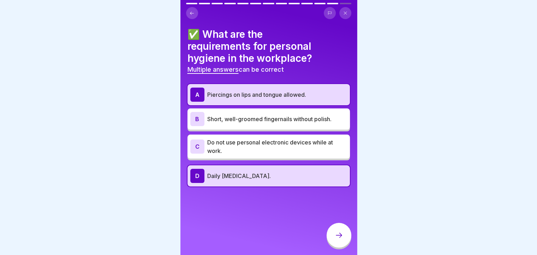
click at [258, 112] on div "B Short, well-groomed fingernails without polish." at bounding box center [268, 119] width 157 height 14
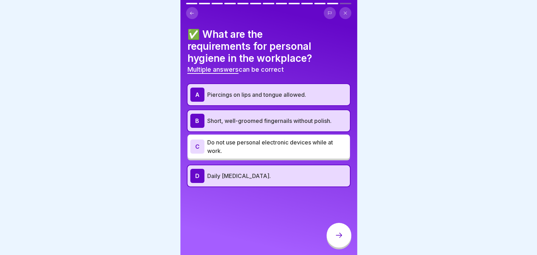
click at [295, 147] on p "Do not use personal electronic devices while at work." at bounding box center [277, 146] width 140 height 17
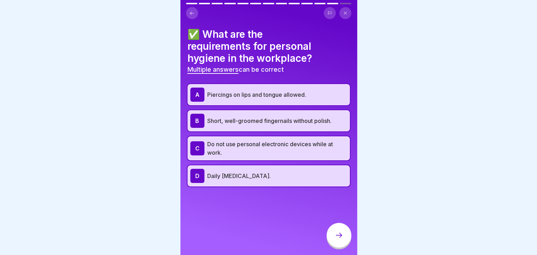
click at [389, 88] on body "English Assessment Final examination infection protection 13 Questions 85% To p…" at bounding box center [268, 127] width 537 height 255
click at [288, 177] on p "Daily [MEDICAL_DATA]." at bounding box center [277, 176] width 140 height 8
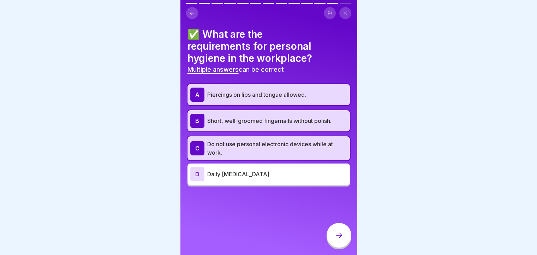
click at [335, 237] on icon at bounding box center [339, 235] width 8 height 8
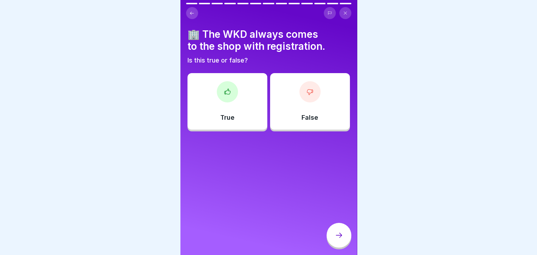
click at [310, 94] on div at bounding box center [310, 91] width 21 height 21
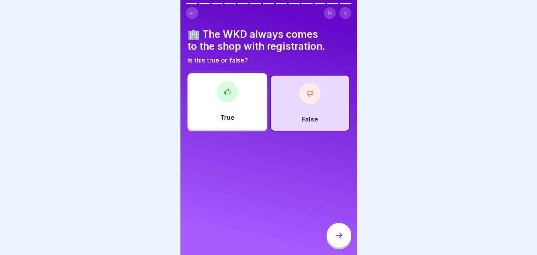
click at [339, 240] on icon at bounding box center [339, 235] width 8 height 8
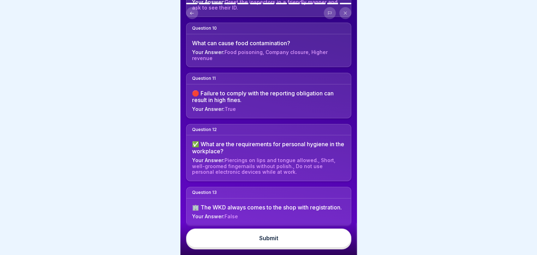
scroll to position [506, 0]
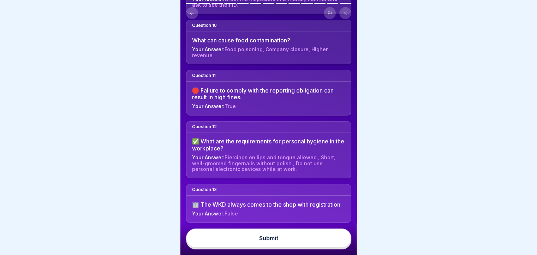
click at [285, 238] on button "Submit" at bounding box center [268, 238] width 165 height 19
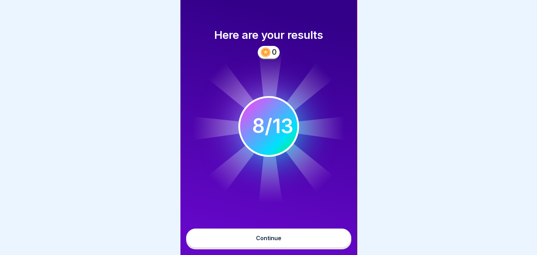
click at [279, 239] on div "Continue" at bounding box center [268, 238] width 25 height 6
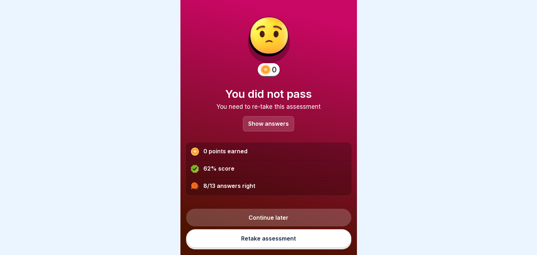
click at [256, 121] on p "Show answers" at bounding box center [268, 124] width 41 height 6
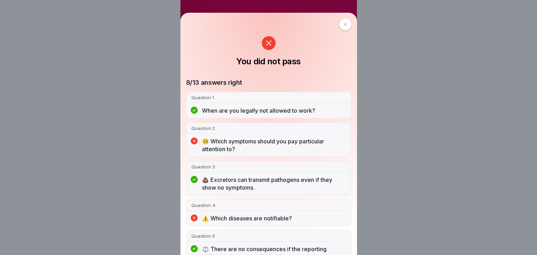
click at [235, 111] on p "When are you legally not allowed to work?" at bounding box center [274, 111] width 144 height 8
drag, startPoint x: 220, startPoint y: 108, endPoint x: 222, endPoint y: 111, distance: 4.0
click at [219, 108] on p "When are you legally not allowed to work?" at bounding box center [274, 111] width 144 height 8
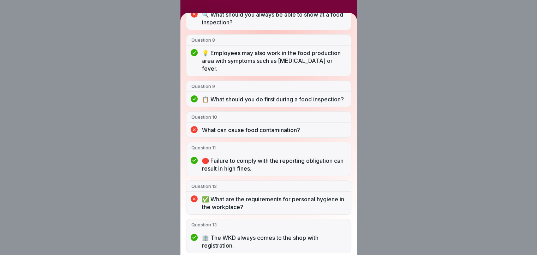
scroll to position [307, 0]
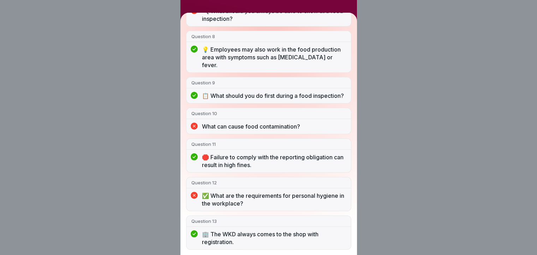
click at [223, 207] on p "✅ What are the requirements for personal hygiene in the workplace?" at bounding box center [274, 200] width 144 height 16
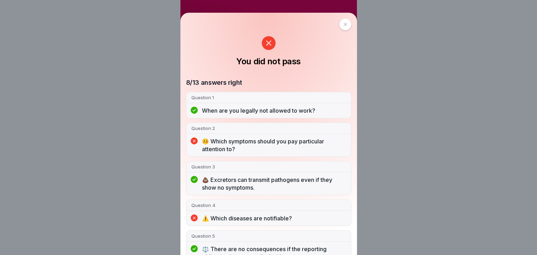
scroll to position [0, 0]
click at [348, 23] on div at bounding box center [346, 24] width 12 height 12
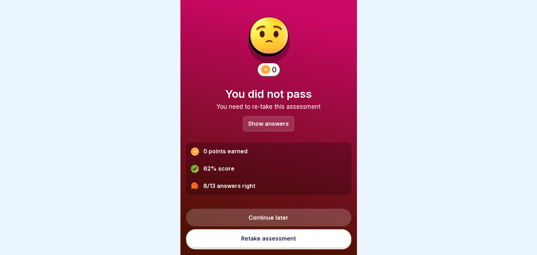
scroll to position [5, 0]
click at [257, 242] on link "Retake assessment" at bounding box center [268, 238] width 165 height 18
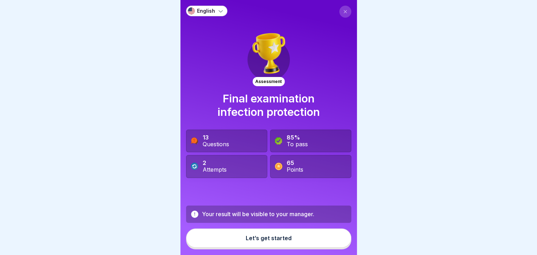
scroll to position [5, 0]
click at [264, 241] on div "Let’s get started" at bounding box center [269, 238] width 46 height 6
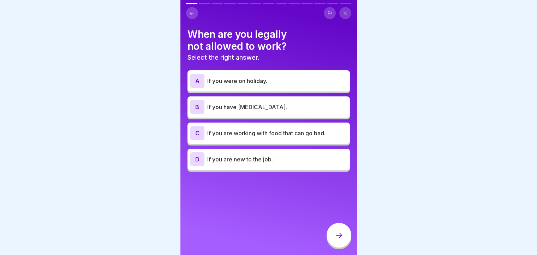
click at [235, 104] on p "If you have [MEDICAL_DATA]." at bounding box center [277, 107] width 140 height 8
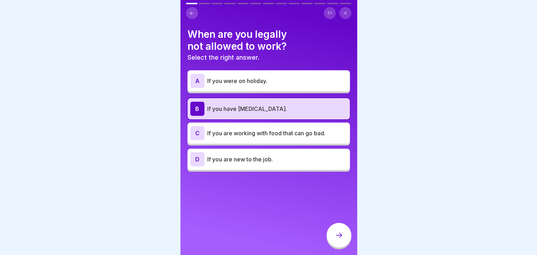
click at [336, 234] on icon at bounding box center [339, 235] width 8 height 8
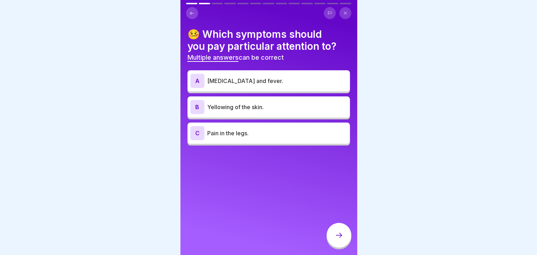
click at [283, 77] on p "[MEDICAL_DATA] and fever." at bounding box center [277, 81] width 140 height 8
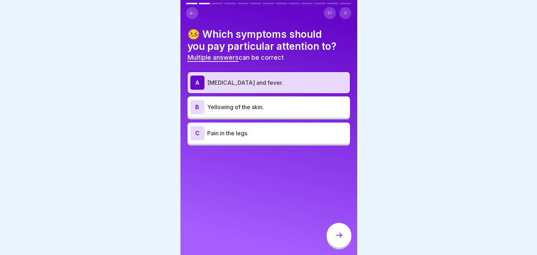
click at [341, 234] on icon at bounding box center [339, 235] width 8 height 8
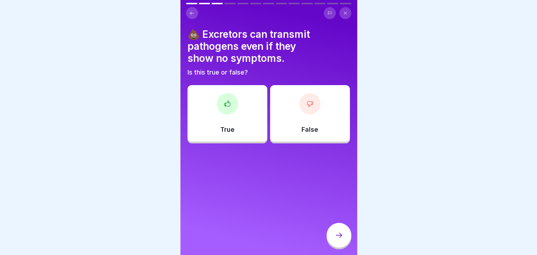
click at [230, 101] on div at bounding box center [227, 103] width 21 height 21
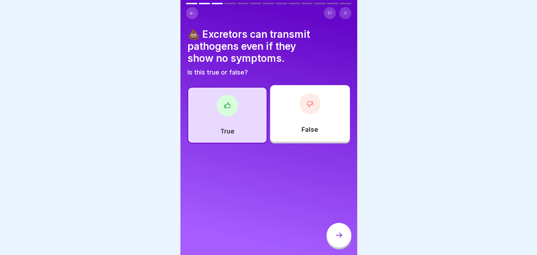
click at [340, 234] on icon at bounding box center [339, 235] width 8 height 8
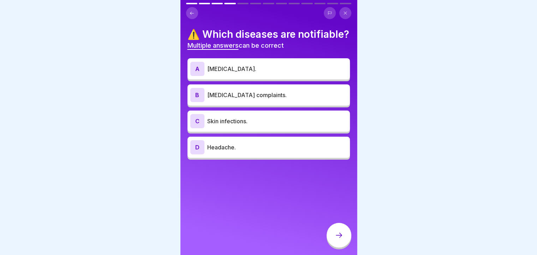
click at [194, 11] on icon at bounding box center [191, 13] width 5 height 5
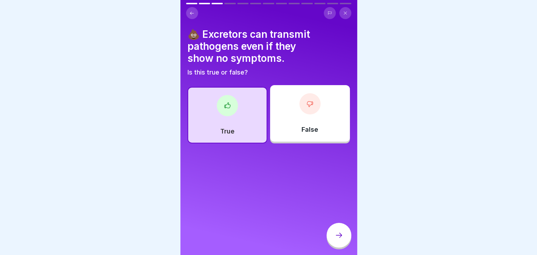
click at [295, 131] on div "False" at bounding box center [310, 113] width 80 height 57
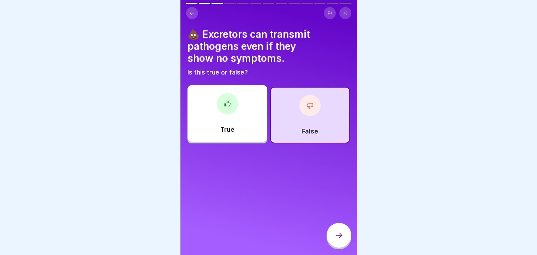
click at [244, 104] on div "True" at bounding box center [228, 113] width 80 height 57
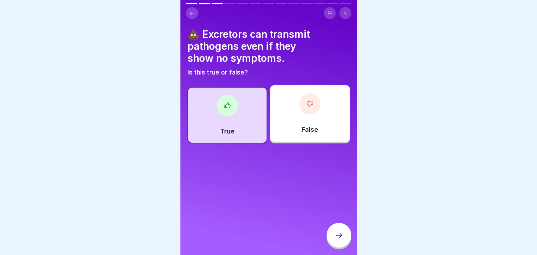
click at [293, 105] on div "False" at bounding box center [310, 113] width 80 height 57
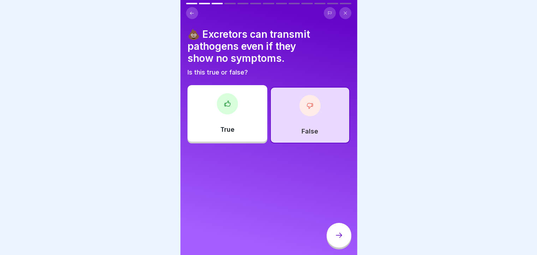
click at [342, 234] on icon at bounding box center [339, 235] width 8 height 8
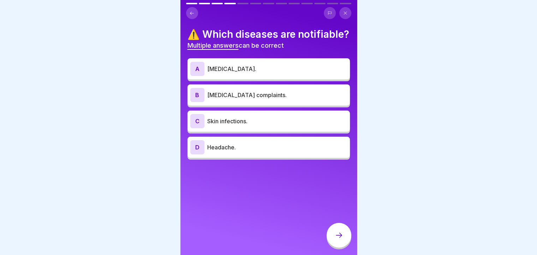
click at [249, 73] on p "[MEDICAL_DATA]." at bounding box center [277, 69] width 140 height 8
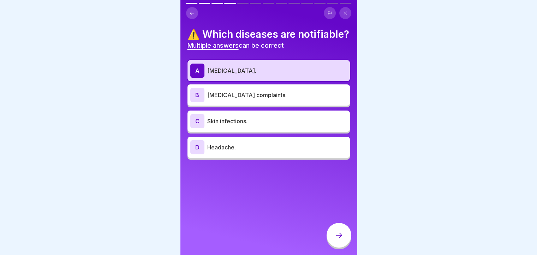
click at [247, 102] on div "B [MEDICAL_DATA] complaints." at bounding box center [268, 95] width 157 height 14
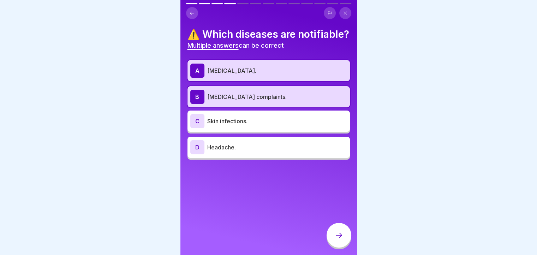
click at [267, 152] on p "Headache." at bounding box center [277, 147] width 140 height 8
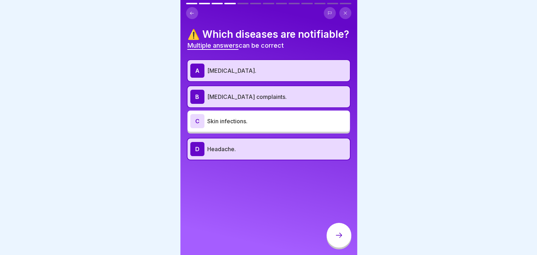
click at [258, 101] on p "[MEDICAL_DATA] complaints." at bounding box center [277, 97] width 140 height 8
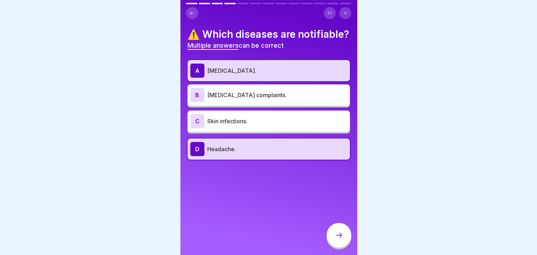
click at [249, 71] on div "A Hepatitis." at bounding box center [268, 71] width 157 height 14
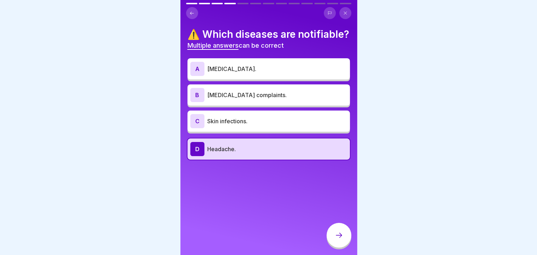
click at [249, 73] on p "[MEDICAL_DATA]." at bounding box center [277, 69] width 140 height 8
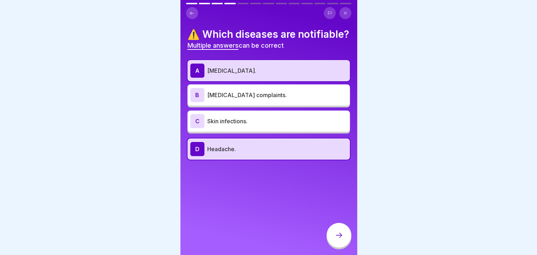
click at [277, 125] on p "Skin infections." at bounding box center [277, 121] width 140 height 8
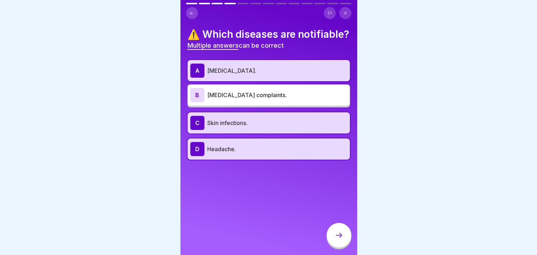
click at [334, 236] on div at bounding box center [339, 235] width 25 height 25
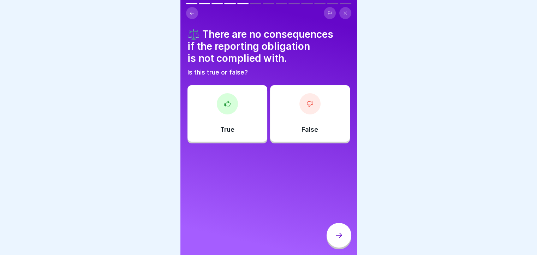
click at [312, 104] on div at bounding box center [310, 103] width 21 height 21
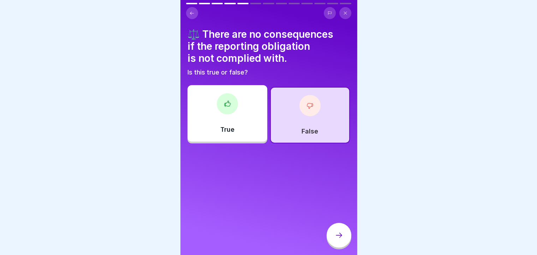
click at [342, 233] on icon at bounding box center [339, 235] width 8 height 8
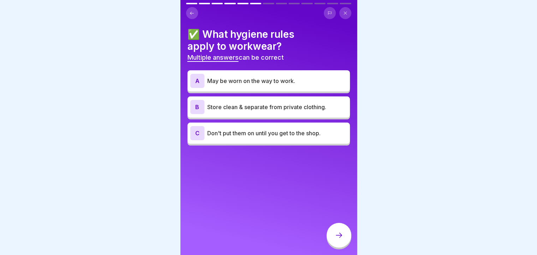
click at [253, 129] on p "Don't put them on until you get to the shop." at bounding box center [277, 133] width 140 height 8
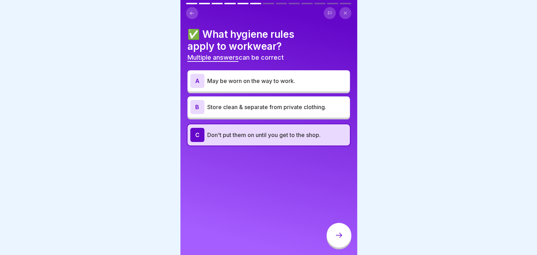
click at [253, 104] on p "Store clean & separate from private clothing." at bounding box center [277, 107] width 140 height 8
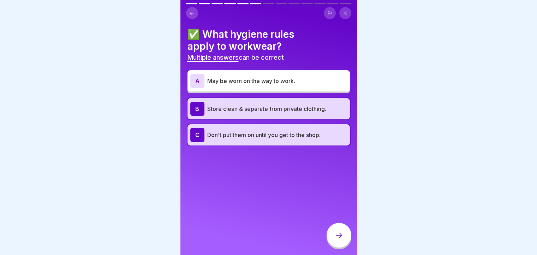
click at [339, 235] on icon at bounding box center [339, 235] width 8 height 8
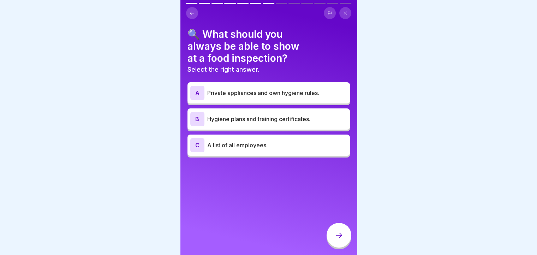
click at [248, 118] on p "Hygiene plans and training certificates." at bounding box center [277, 119] width 140 height 8
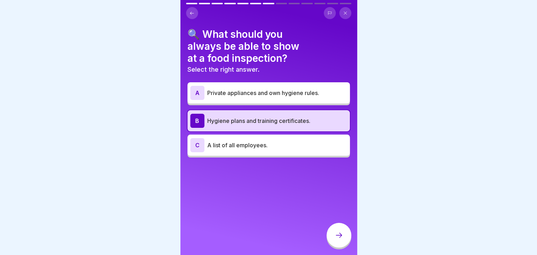
click at [338, 235] on icon at bounding box center [339, 235] width 8 height 8
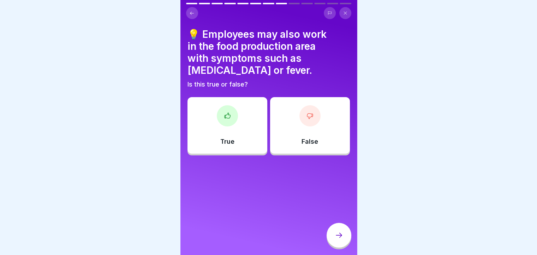
click at [310, 116] on div at bounding box center [310, 115] width 21 height 21
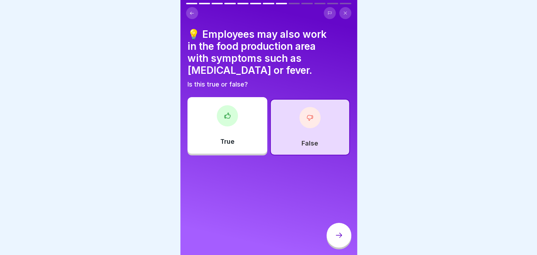
click at [339, 243] on div at bounding box center [339, 235] width 25 height 25
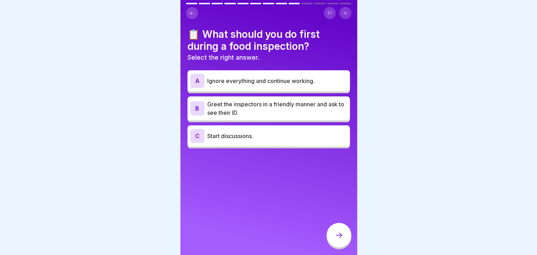
click at [249, 102] on p "Greet the inspectors in a friendly manner and ask to see their ID." at bounding box center [277, 108] width 140 height 17
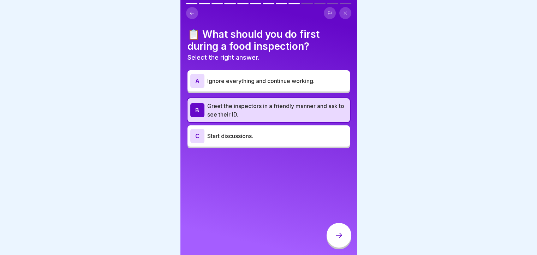
click at [338, 238] on icon at bounding box center [339, 235] width 8 height 8
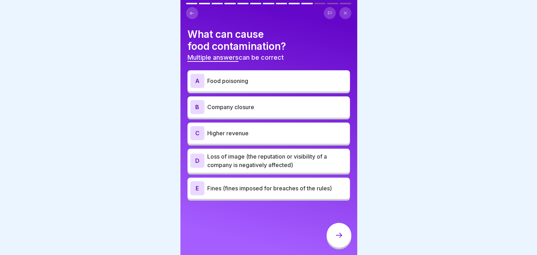
click at [248, 77] on p "Food poisoning" at bounding box center [277, 81] width 140 height 8
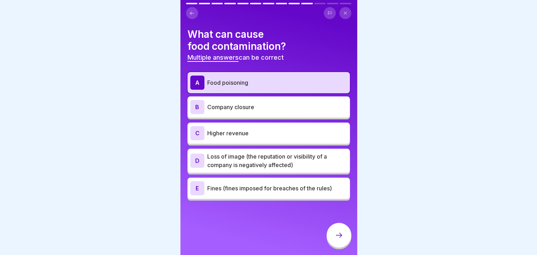
click at [252, 107] on div "B Company closure" at bounding box center [268, 107] width 157 height 14
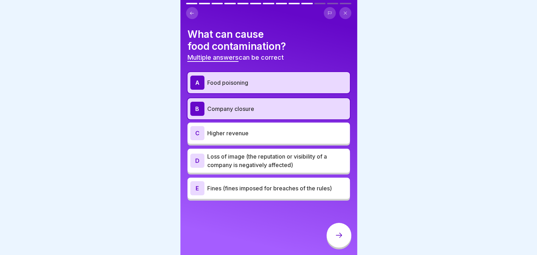
click at [346, 236] on div at bounding box center [339, 235] width 25 height 25
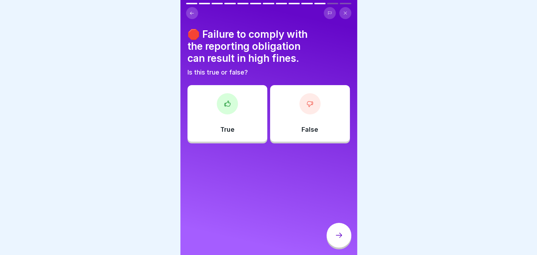
click at [235, 103] on div at bounding box center [227, 103] width 21 height 21
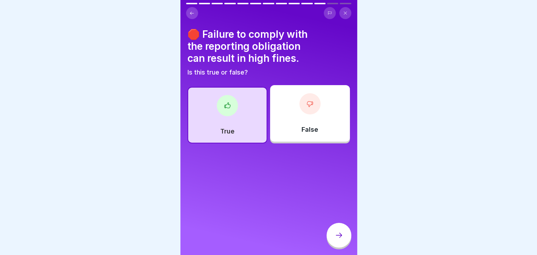
click at [342, 237] on icon at bounding box center [339, 235] width 8 height 8
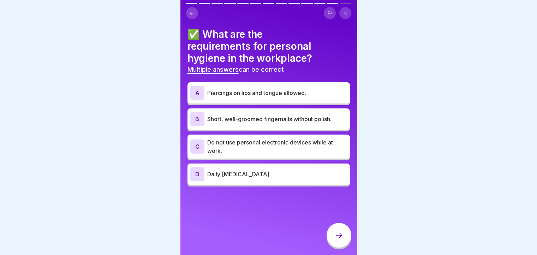
click at [270, 115] on p "Short, well-groomed fingernails without polish." at bounding box center [277, 119] width 140 height 8
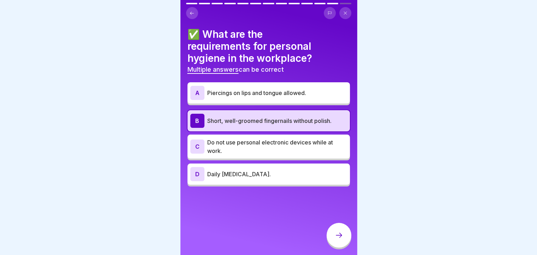
click at [261, 89] on p "Piercings on lips and tongue allowed." at bounding box center [277, 93] width 140 height 8
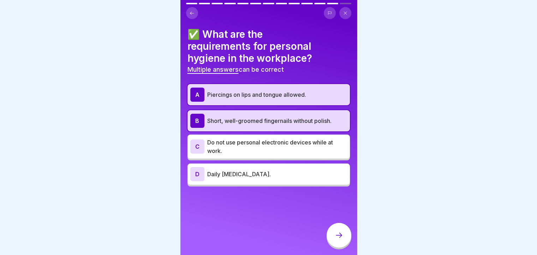
click at [271, 170] on p "Daily [MEDICAL_DATA]." at bounding box center [277, 174] width 140 height 8
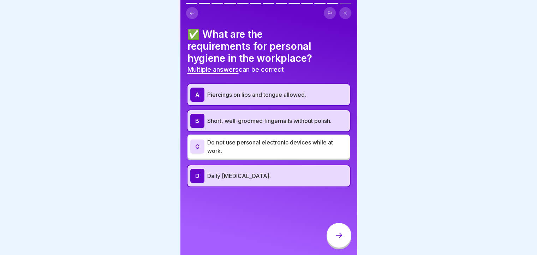
click at [256, 172] on p "Daily [MEDICAL_DATA]." at bounding box center [277, 176] width 140 height 8
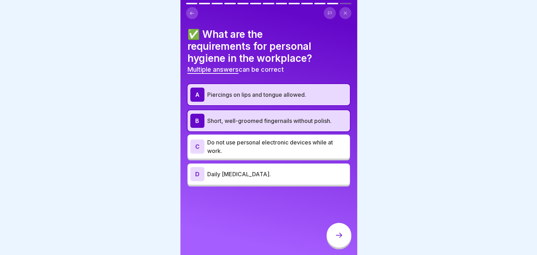
click at [291, 138] on p "Do not use personal electronic devices while at work." at bounding box center [277, 146] width 140 height 17
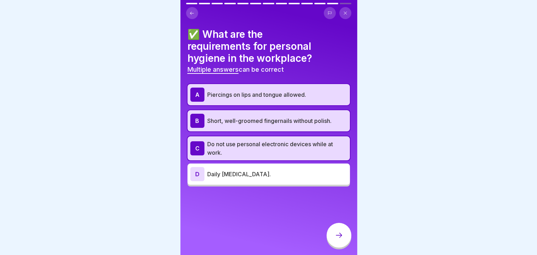
click at [269, 171] on p "Daily [MEDICAL_DATA]." at bounding box center [277, 174] width 140 height 8
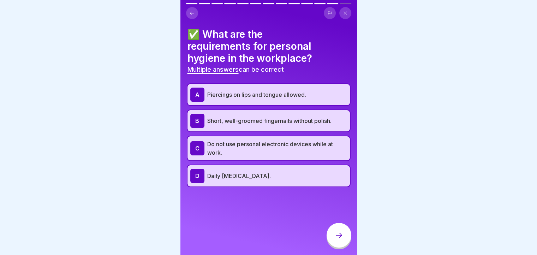
click at [343, 236] on icon at bounding box center [339, 235] width 8 height 8
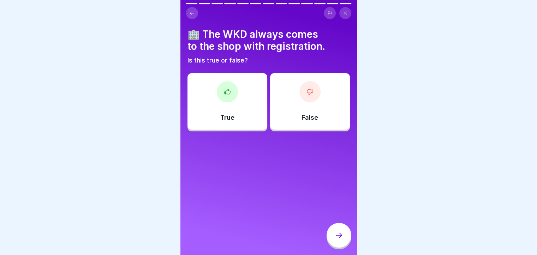
click at [301, 99] on div "False" at bounding box center [310, 101] width 80 height 57
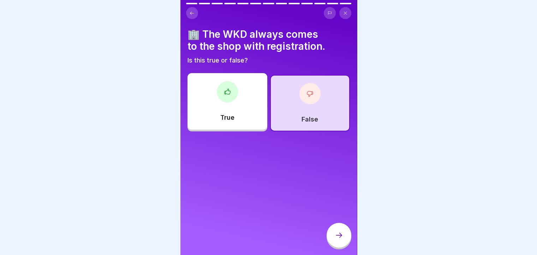
click at [225, 88] on icon at bounding box center [227, 91] width 7 height 7
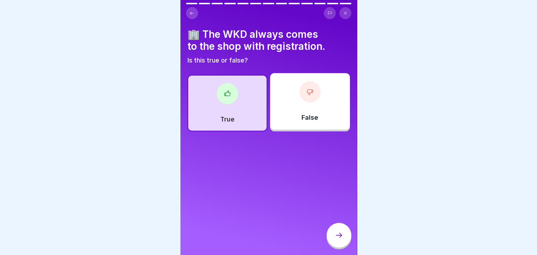
click at [310, 92] on div at bounding box center [310, 91] width 21 height 21
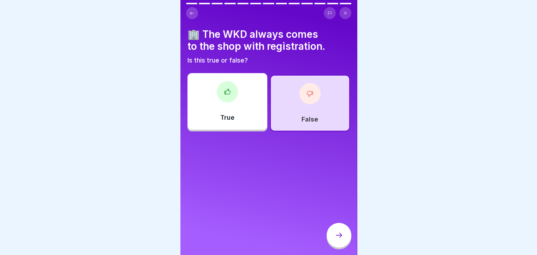
click at [225, 97] on div "True" at bounding box center [228, 101] width 80 height 57
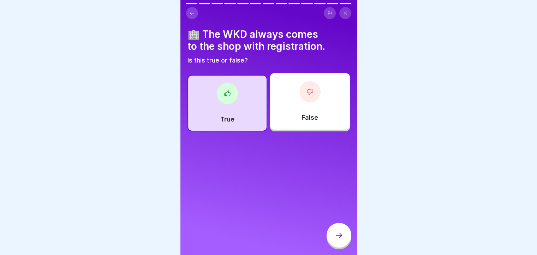
click at [341, 236] on icon at bounding box center [339, 235] width 6 height 5
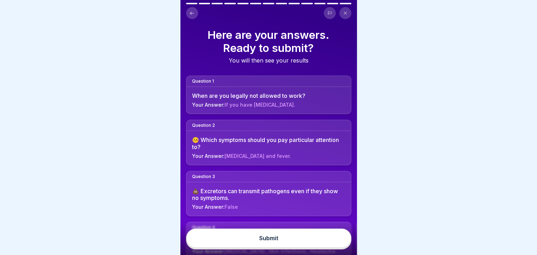
click at [285, 236] on button "Submit" at bounding box center [268, 238] width 165 height 19
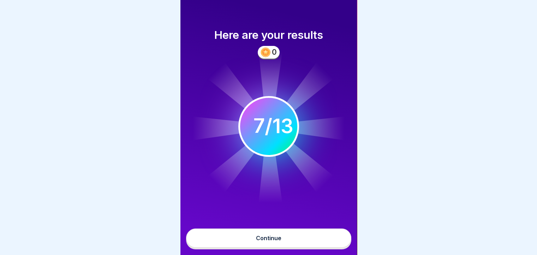
click at [273, 236] on div "Continue" at bounding box center [268, 238] width 25 height 6
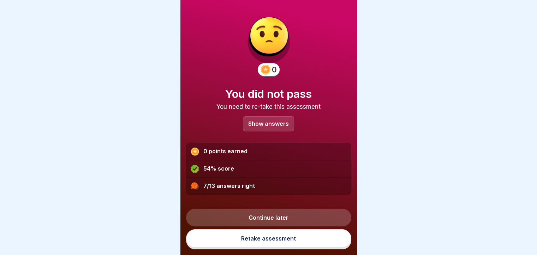
click at [270, 243] on link "Retake assessment" at bounding box center [268, 238] width 165 height 18
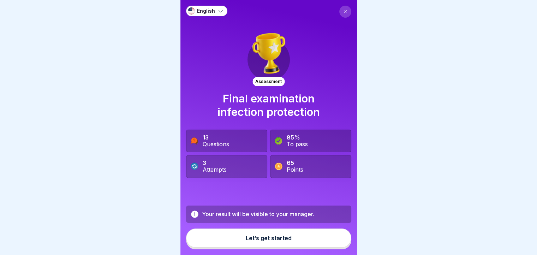
click at [343, 11] on icon at bounding box center [345, 12] width 4 height 4
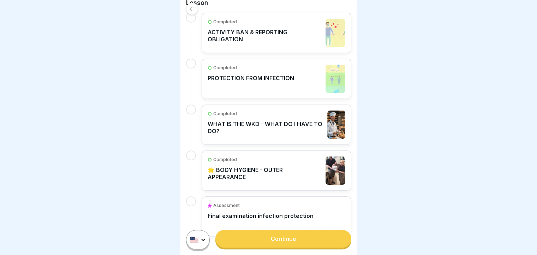
scroll to position [187, 0]
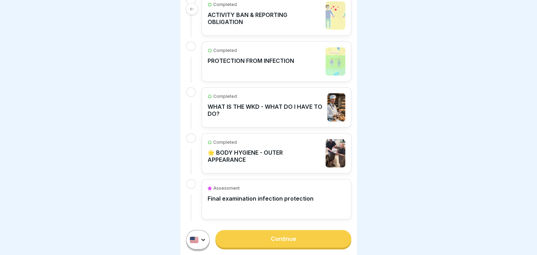
click at [274, 246] on link "Continue" at bounding box center [284, 239] width 136 height 18
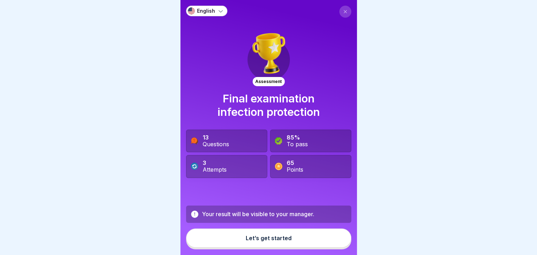
click at [257, 241] on div "Let’s get started" at bounding box center [269, 238] width 46 height 6
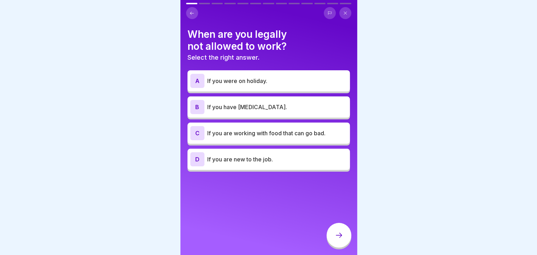
click at [249, 107] on p "If you have [MEDICAL_DATA]." at bounding box center [277, 107] width 140 height 8
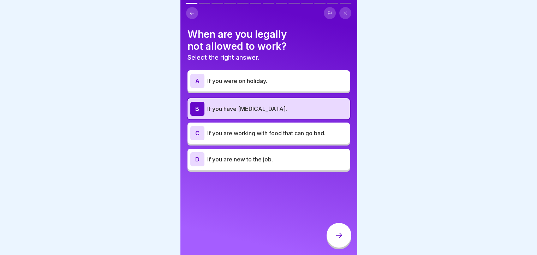
click at [338, 248] on div at bounding box center [339, 235] width 25 height 25
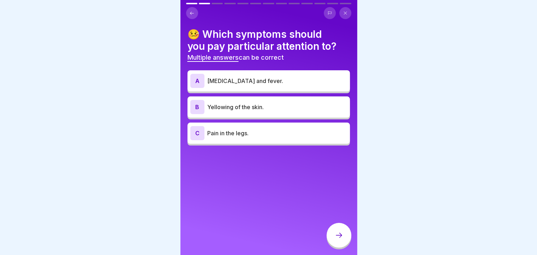
click at [198, 14] on button at bounding box center [192, 13] width 12 height 12
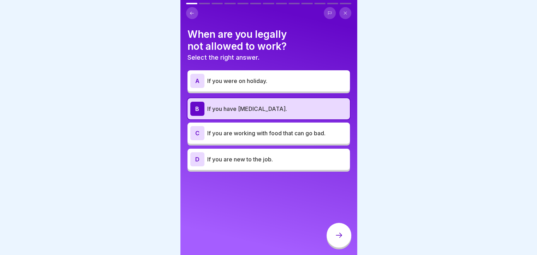
click at [195, 14] on button at bounding box center [192, 13] width 12 height 12
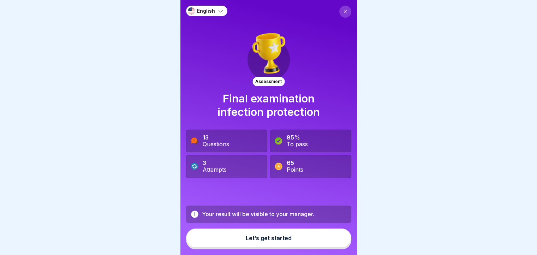
click at [114, 185] on body "English Assessment Final examination infection protection 13 Questions 85% To p…" at bounding box center [268, 127] width 537 height 255
click at [193, 218] on icon at bounding box center [194, 214] width 7 height 7
click at [296, 152] on div "13 Questions 85% To pass 3 Attempts 65 Points" at bounding box center [268, 154] width 165 height 48
click at [260, 130] on div "13 Questions" at bounding box center [226, 141] width 81 height 23
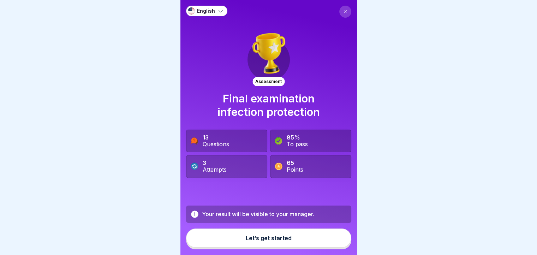
click at [222, 7] on icon at bounding box center [220, 10] width 7 height 7
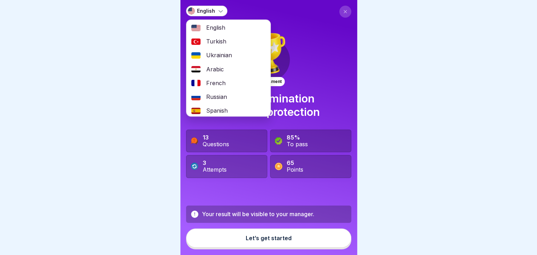
scroll to position [0, 0]
click at [209, 25] on span "English" at bounding box center [215, 28] width 19 height 7
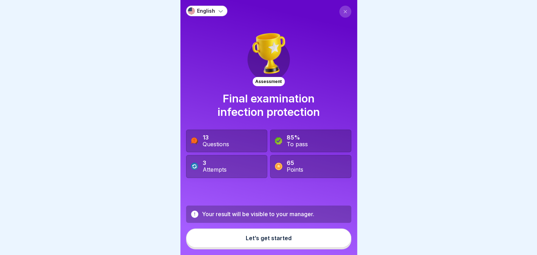
click at [264, 242] on button "Let’s get started" at bounding box center [268, 238] width 165 height 19
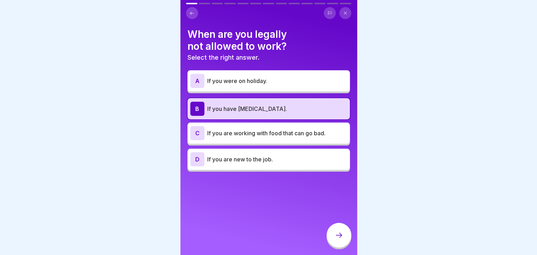
click at [341, 233] on icon at bounding box center [339, 235] width 8 height 8
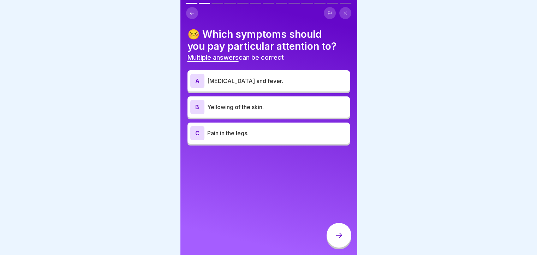
click at [255, 77] on p "[MEDICAL_DATA] and fever." at bounding box center [277, 81] width 140 height 8
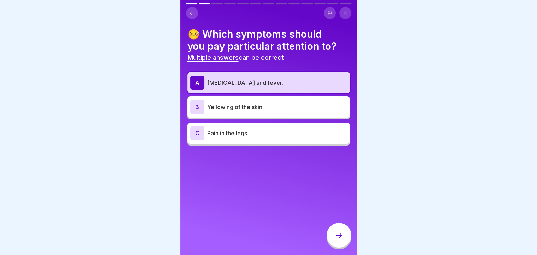
click at [332, 235] on div at bounding box center [339, 235] width 25 height 25
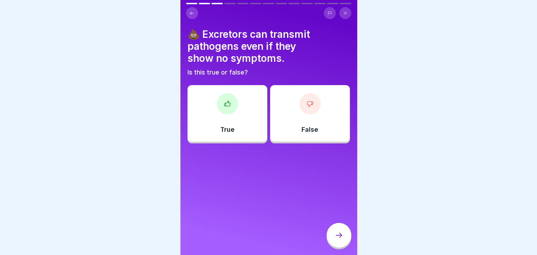
click at [224, 100] on icon at bounding box center [227, 103] width 7 height 7
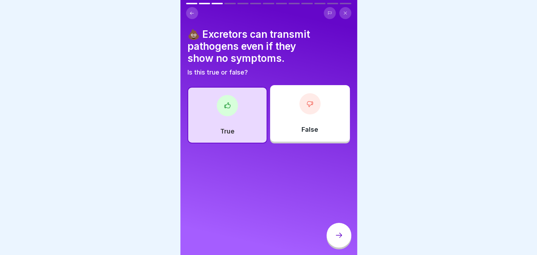
click at [307, 101] on icon at bounding box center [310, 103] width 6 height 5
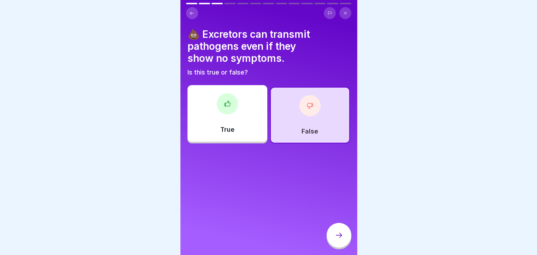
click at [238, 95] on div "True" at bounding box center [228, 113] width 80 height 57
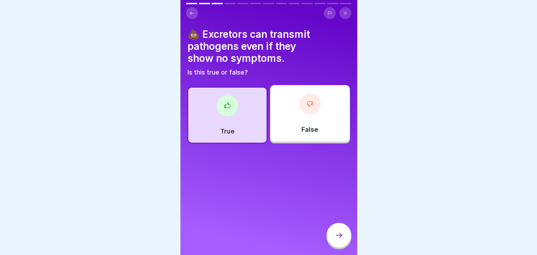
click at [335, 234] on icon at bounding box center [339, 235] width 8 height 8
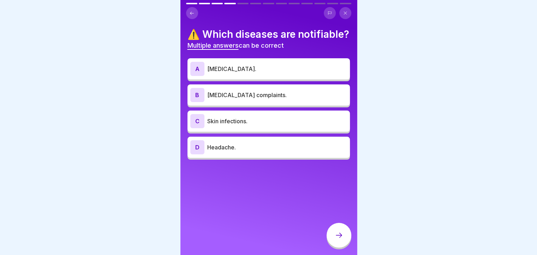
click at [235, 125] on p "Skin infections." at bounding box center [277, 121] width 140 height 8
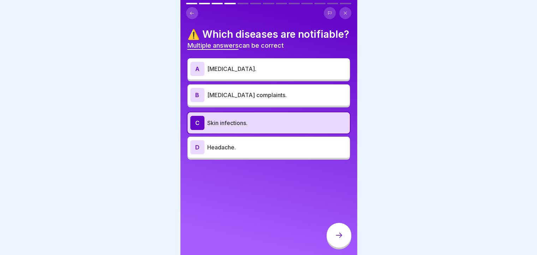
click at [237, 152] on p "Headache." at bounding box center [277, 147] width 140 height 8
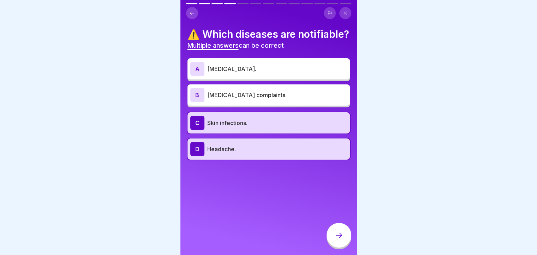
click at [342, 233] on icon at bounding box center [339, 235] width 8 height 8
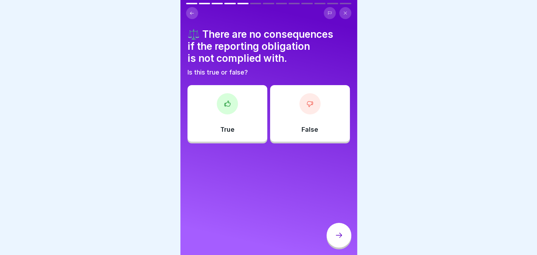
click at [331, 110] on div "False" at bounding box center [310, 113] width 80 height 57
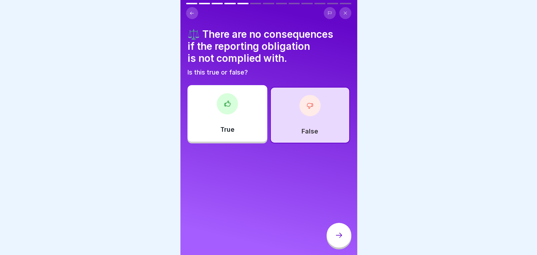
click at [339, 232] on div at bounding box center [339, 235] width 25 height 25
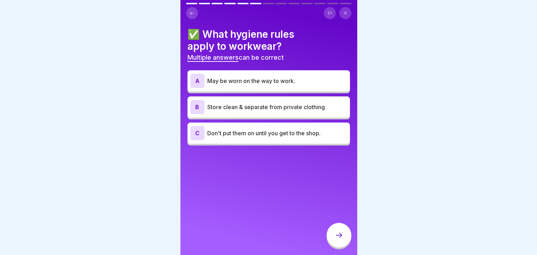
click at [249, 103] on p "Store clean & separate from private clothing." at bounding box center [277, 107] width 140 height 8
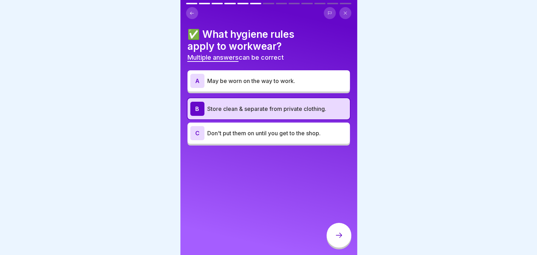
click at [261, 132] on div "C Don't put them on until you get to the shop." at bounding box center [268, 133] width 157 height 14
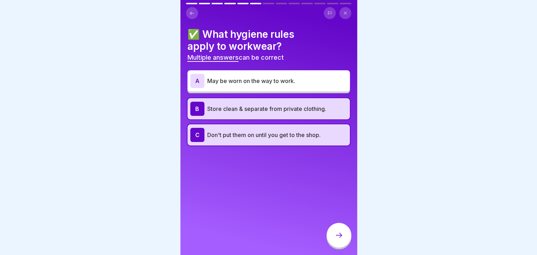
click at [338, 232] on icon at bounding box center [339, 235] width 8 height 8
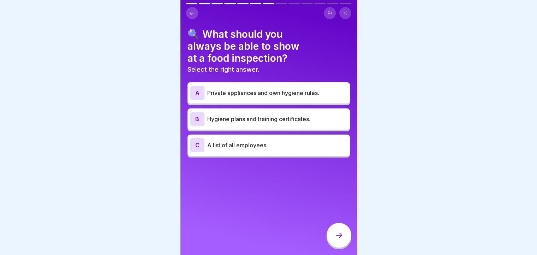
click at [275, 89] on p "Private appliances and own hygiene rules." at bounding box center [277, 93] width 140 height 8
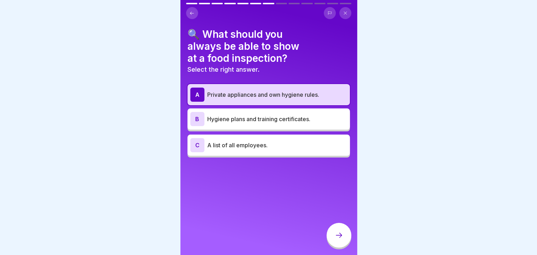
click at [256, 119] on div "B Hygiene plans and training certificates." at bounding box center [268, 119] width 157 height 14
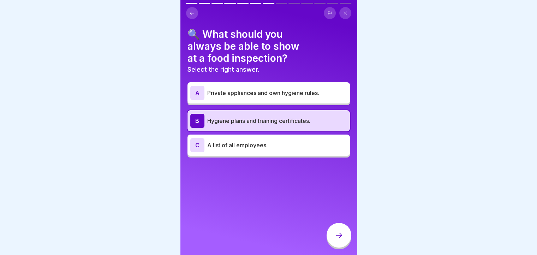
click at [342, 234] on icon at bounding box center [339, 235] width 8 height 8
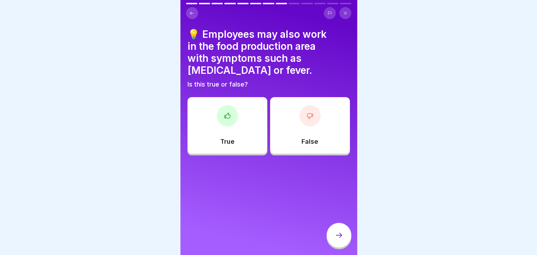
click at [305, 120] on div at bounding box center [310, 115] width 21 height 21
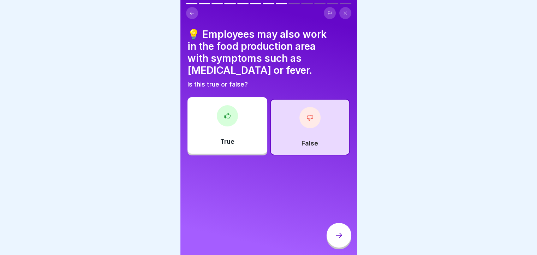
click at [336, 235] on icon at bounding box center [339, 235] width 8 height 8
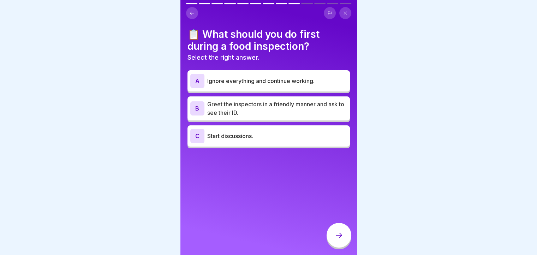
click at [248, 101] on p "Greet the inspectors in a friendly manner and ask to see their ID." at bounding box center [277, 108] width 140 height 17
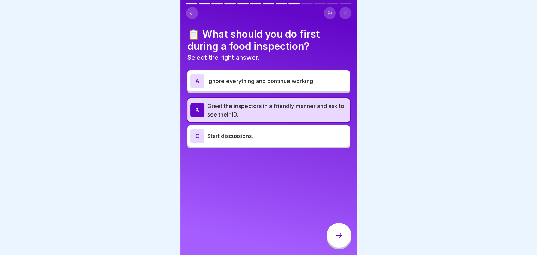
click at [345, 238] on div at bounding box center [339, 235] width 25 height 25
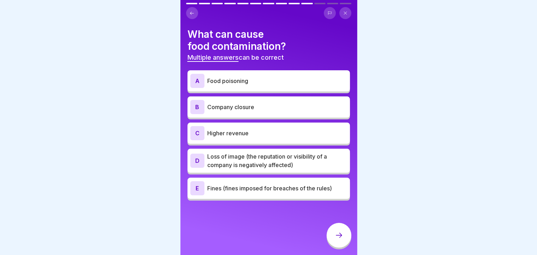
click at [250, 82] on div "A Food poisoning" at bounding box center [268, 81] width 157 height 14
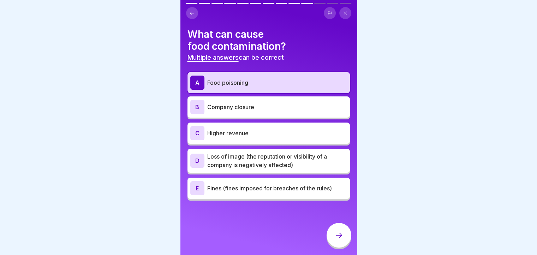
click at [248, 108] on div "B Company closure" at bounding box center [268, 107] width 157 height 14
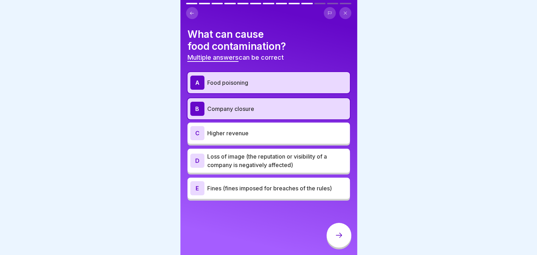
click at [258, 135] on div "C Higher revenue" at bounding box center [269, 133] width 163 height 21
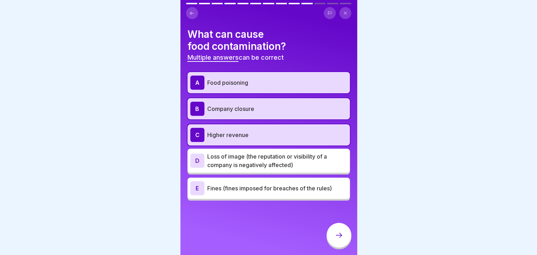
click at [331, 233] on div at bounding box center [339, 235] width 25 height 25
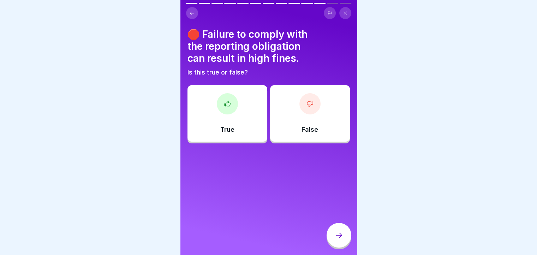
click at [232, 104] on div at bounding box center [227, 103] width 21 height 21
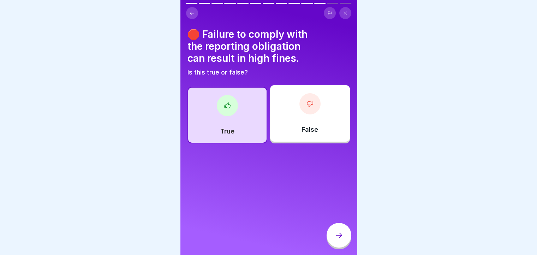
click at [343, 231] on div at bounding box center [339, 235] width 25 height 25
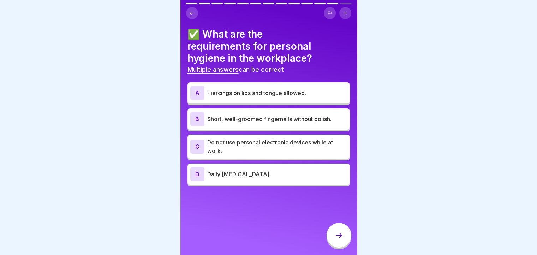
click at [241, 89] on p "Piercings on lips and tongue allowed." at bounding box center [277, 93] width 140 height 8
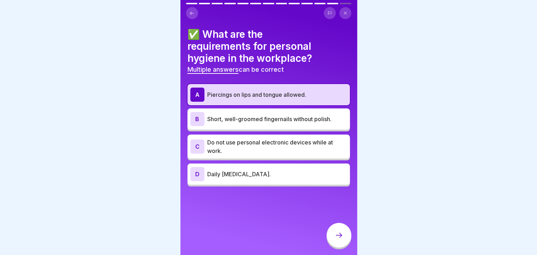
click at [249, 142] on p "Do not use personal electronic devices while at work." at bounding box center [277, 146] width 140 height 17
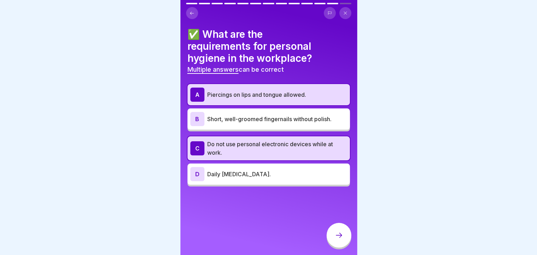
drag, startPoint x: 341, startPoint y: 234, endPoint x: 289, endPoint y: 98, distance: 145.5
click at [289, 98] on div "English Assessment Final examination infection protection 13 Questions 85% To p…" at bounding box center [269, 127] width 177 height 255
click at [289, 90] on p "Piercings on lips and tongue allowed." at bounding box center [277, 94] width 140 height 8
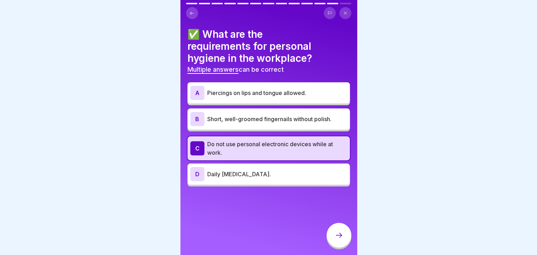
click at [286, 115] on p "Short, well-groomed fingernails without polish." at bounding box center [277, 119] width 140 height 8
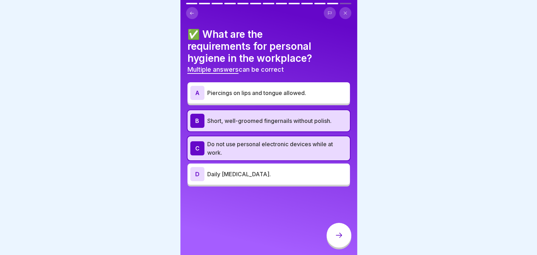
click at [301, 117] on p "Short, well-groomed fingernails without polish." at bounding box center [277, 121] width 140 height 8
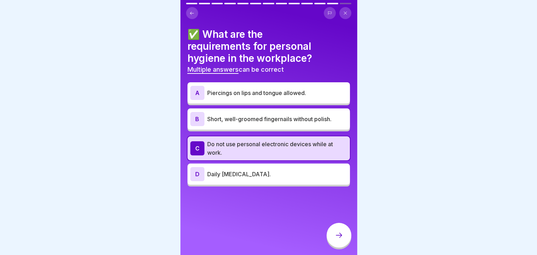
click at [338, 242] on div at bounding box center [339, 235] width 25 height 25
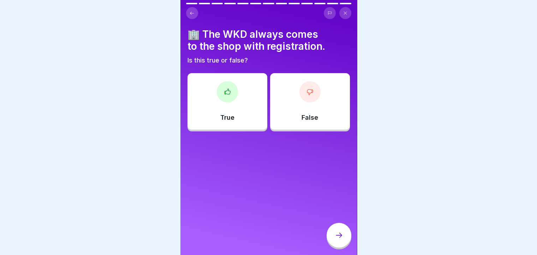
click at [295, 90] on div "False" at bounding box center [310, 101] width 80 height 57
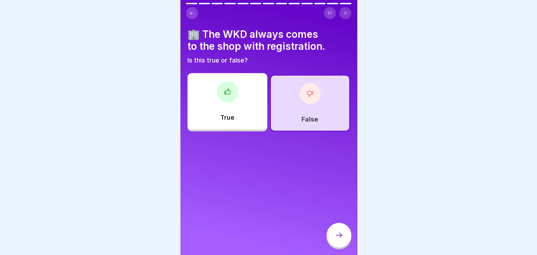
click at [336, 236] on icon at bounding box center [339, 235] width 8 height 8
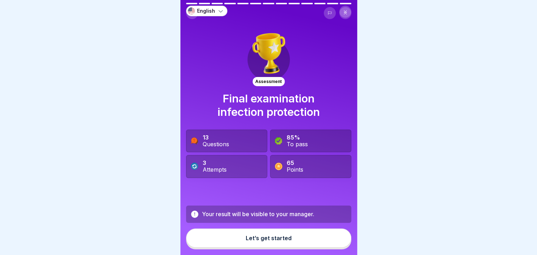
drag, startPoint x: 287, startPoint y: 239, endPoint x: 283, endPoint y: 153, distance: 86.7
click at [283, 153] on div "English Assessment Final examination infection protection 13 Questions 85% To p…" at bounding box center [269, 127] width 177 height 255
click at [284, 237] on div "Let’s get started" at bounding box center [269, 238] width 46 height 6
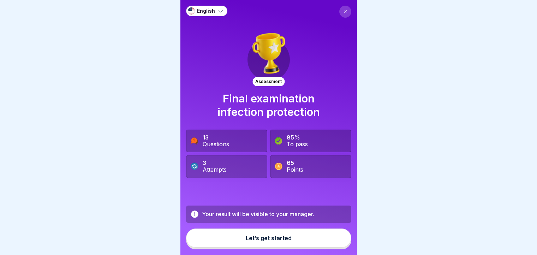
scroll to position [5, 0]
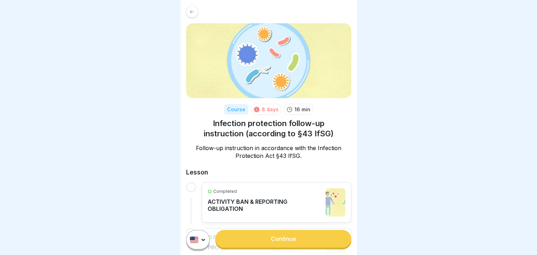
scroll to position [5, 0]
click at [263, 241] on link "Continue" at bounding box center [284, 239] width 136 height 18
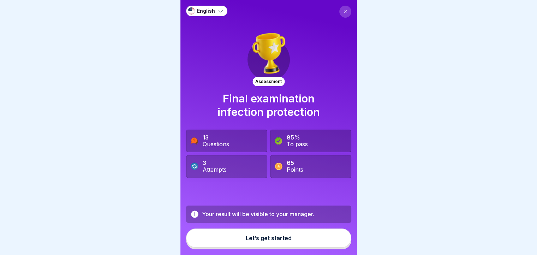
scroll to position [5, 0]
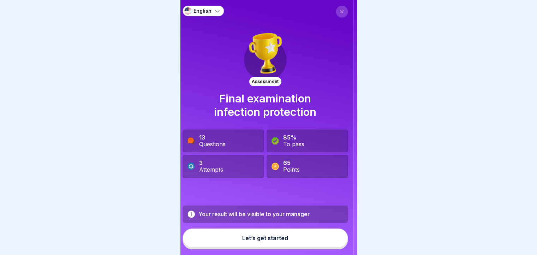
click at [193, 221] on div "Your result will be visible to your manager. Let’s get started" at bounding box center [265, 228] width 165 height 44
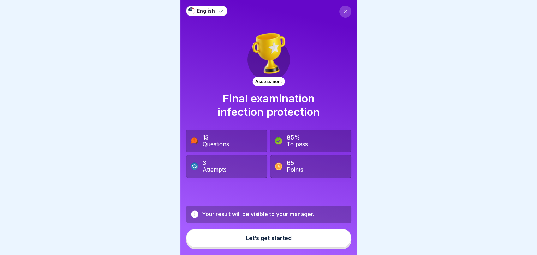
click at [191, 210] on div "Your result will be visible to your manager." at bounding box center [268, 214] width 165 height 17
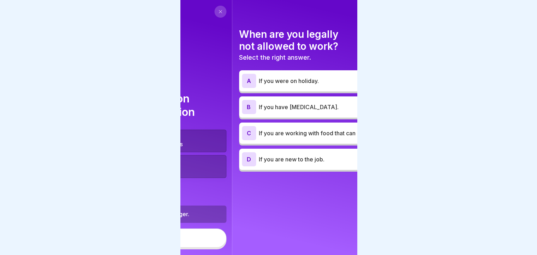
click at [147, 207] on body "English Assessment Final examination infection protection 13 Questions 85% To p…" at bounding box center [268, 127] width 537 height 255
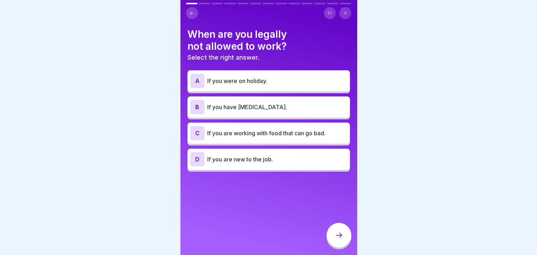
click at [284, 207] on div "When are you legally not allowed to work? Select the right answer. A If you wer…" at bounding box center [269, 127] width 177 height 255
click at [236, 103] on p "If you have [MEDICAL_DATA]." at bounding box center [277, 107] width 140 height 8
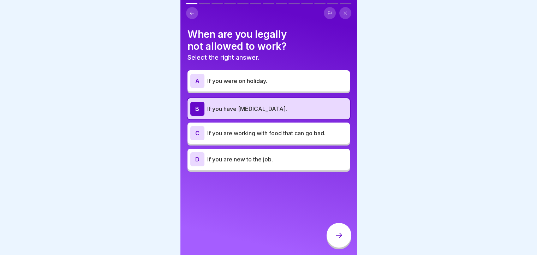
click at [340, 236] on icon at bounding box center [339, 235] width 8 height 8
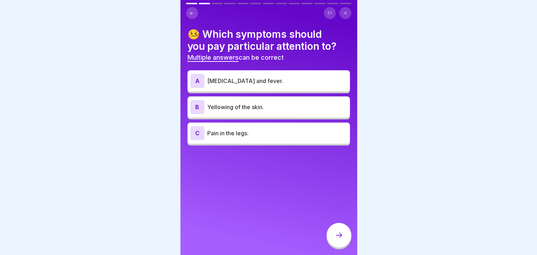
click at [219, 37] on h4 "🤒 Which symptoms should you pay particular attention to?" at bounding box center [269, 40] width 163 height 24
click at [265, 80] on div "A [MEDICAL_DATA] and fever." at bounding box center [268, 81] width 157 height 14
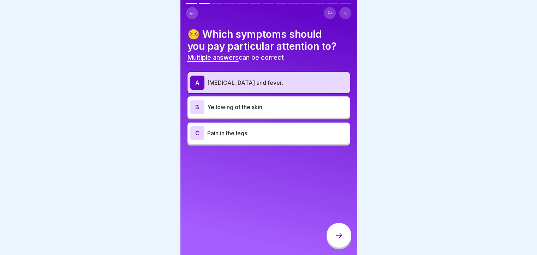
drag, startPoint x: 340, startPoint y: 238, endPoint x: 401, endPoint y: 111, distance: 140.8
click at [401, 111] on body "English Assessment Final examination infection protection 13 Questions 85% To p…" at bounding box center [268, 127] width 537 height 255
click at [244, 105] on p "Yellowing of the skin." at bounding box center [277, 107] width 140 height 8
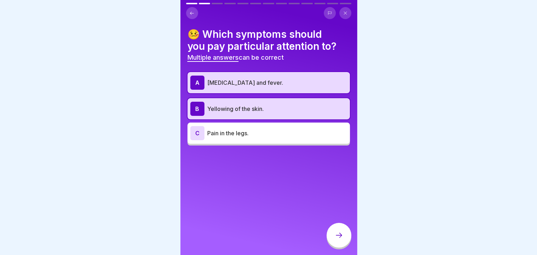
click at [338, 235] on icon at bounding box center [339, 235] width 8 height 8
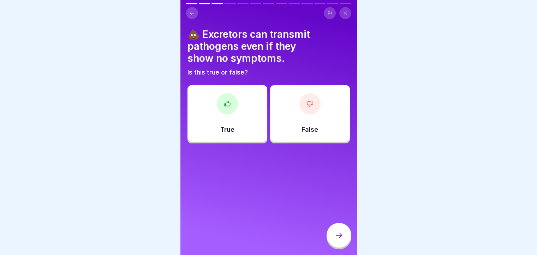
click at [233, 101] on div at bounding box center [227, 103] width 21 height 21
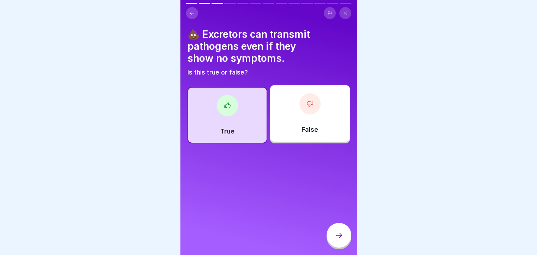
click at [338, 231] on div at bounding box center [339, 235] width 25 height 25
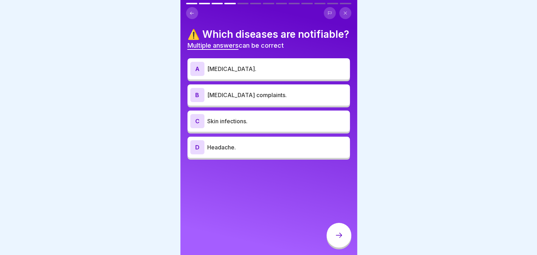
click at [233, 152] on p "Headache." at bounding box center [277, 147] width 140 height 8
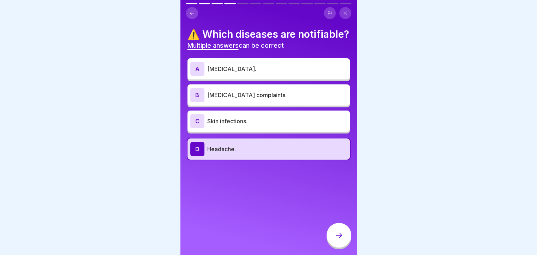
click at [221, 125] on p "Skin infections." at bounding box center [277, 121] width 140 height 8
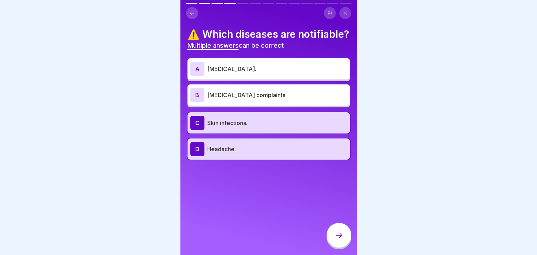
click at [338, 238] on icon at bounding box center [339, 235] width 8 height 8
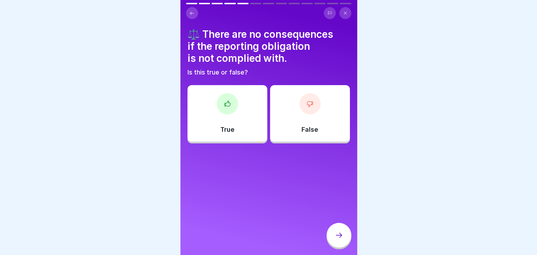
click at [192, 11] on icon at bounding box center [191, 13] width 5 height 5
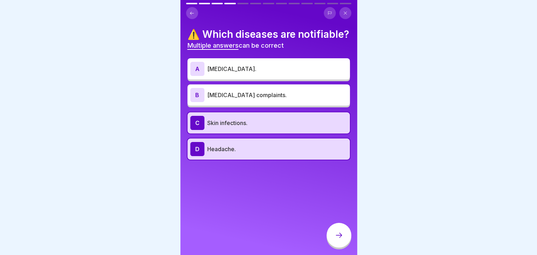
click at [346, 239] on div at bounding box center [339, 235] width 25 height 25
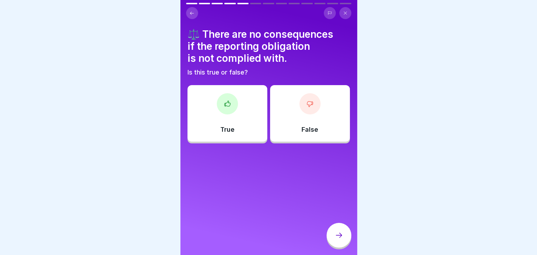
click at [317, 101] on div "False" at bounding box center [310, 113] width 80 height 57
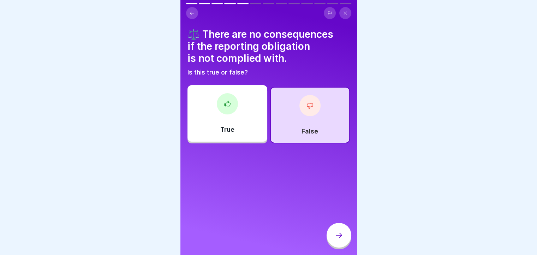
click at [339, 236] on icon at bounding box center [339, 235] width 8 height 8
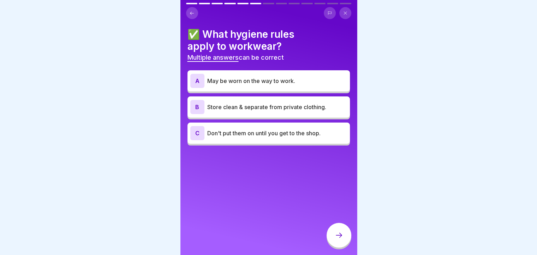
click at [239, 108] on div "B Store clean & separate from private clothing." at bounding box center [268, 107] width 157 height 14
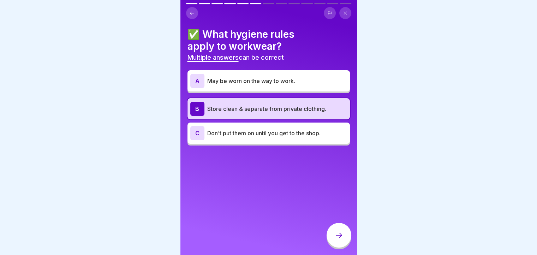
click at [234, 131] on p "Don't put them on until you get to the shop." at bounding box center [277, 133] width 140 height 8
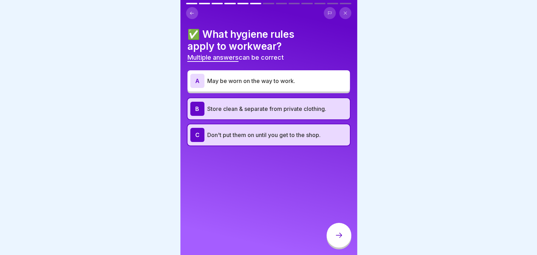
click at [338, 241] on div at bounding box center [339, 235] width 25 height 25
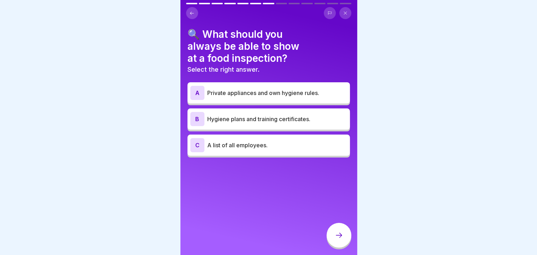
click at [263, 116] on p "Hygiene plans and training certificates." at bounding box center [277, 119] width 140 height 8
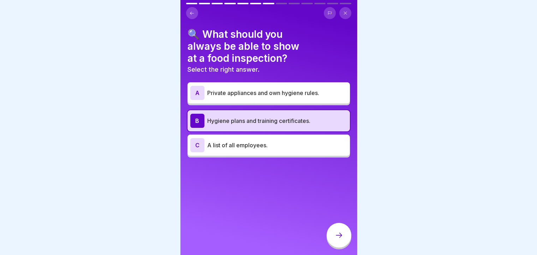
click at [338, 239] on icon at bounding box center [339, 235] width 8 height 8
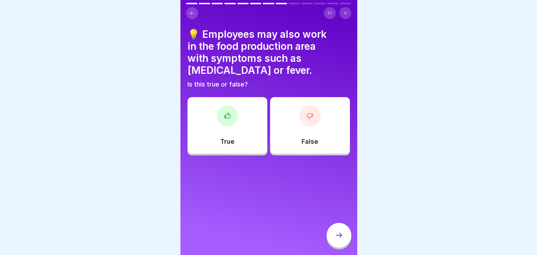
click at [334, 227] on div "English Assessment Final examination infection protection 13 Questions 85% To p…" at bounding box center [269, 127] width 177 height 255
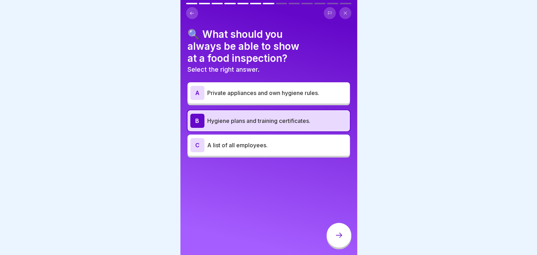
click at [337, 235] on icon at bounding box center [339, 235] width 8 height 8
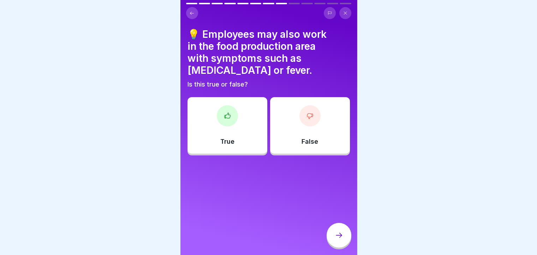
click at [305, 115] on div at bounding box center [310, 115] width 21 height 21
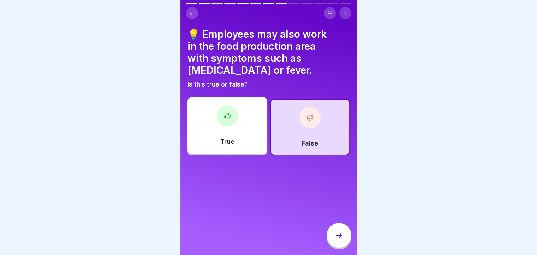
click at [338, 242] on div at bounding box center [339, 235] width 25 height 25
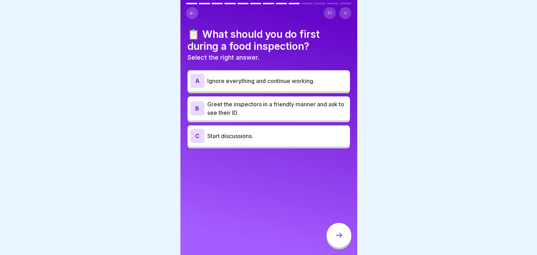
click at [259, 104] on p "Greet the inspectors in a friendly manner and ask to see their ID." at bounding box center [277, 108] width 140 height 17
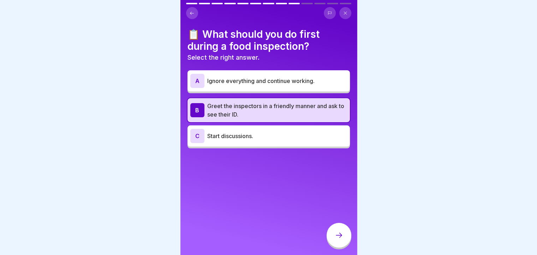
click at [340, 237] on icon at bounding box center [339, 235] width 8 height 8
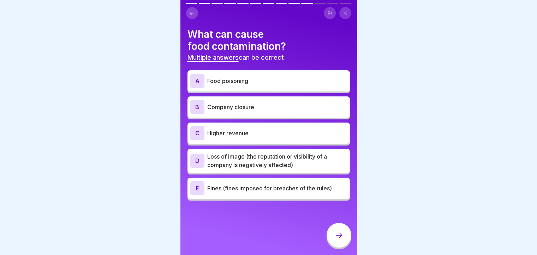
click at [226, 84] on div "A Food poisoning" at bounding box center [269, 80] width 163 height 21
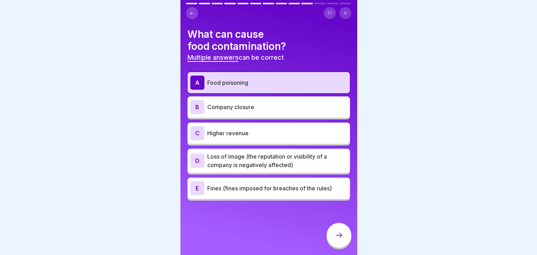
click at [245, 105] on p "Company closure" at bounding box center [277, 107] width 140 height 8
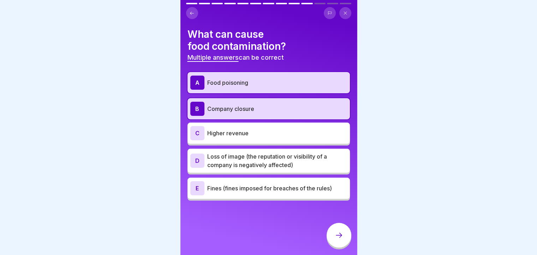
click at [340, 239] on icon at bounding box center [339, 235] width 8 height 8
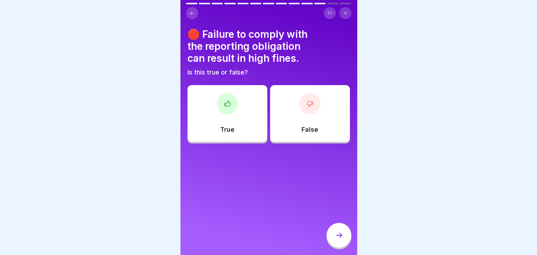
click at [228, 93] on div at bounding box center [227, 103] width 21 height 21
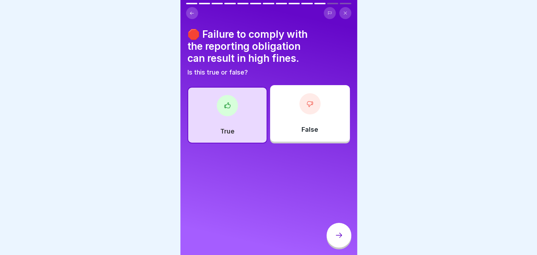
click at [339, 232] on div at bounding box center [339, 235] width 25 height 25
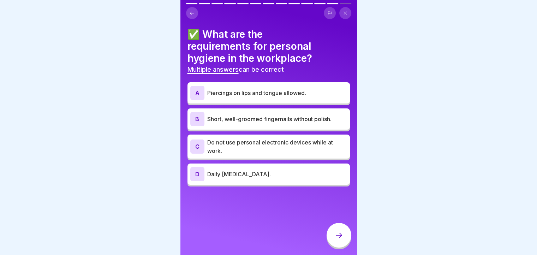
click at [249, 141] on p "Do not use personal electronic devices while at work." at bounding box center [277, 146] width 140 height 17
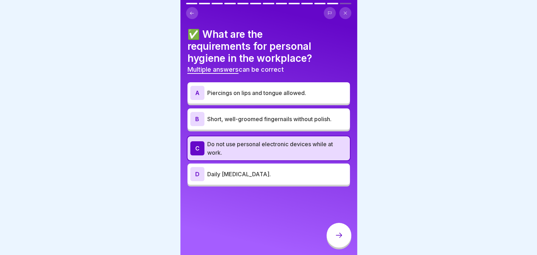
click at [291, 141] on p "Do not use personal electronic devices while at work." at bounding box center [277, 148] width 140 height 17
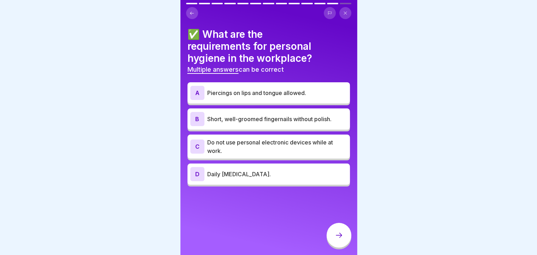
click at [281, 115] on p "Short, well-groomed fingernails without polish." at bounding box center [277, 119] width 140 height 8
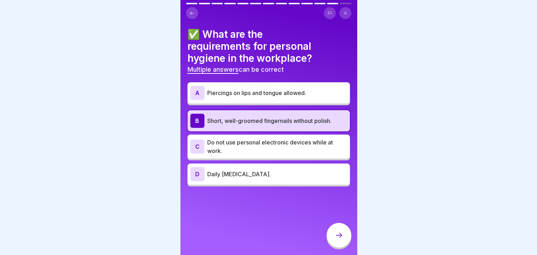
click at [274, 71] on div "✅ What are the requirements for personal hygiene in the workplace? Multiple ans…" at bounding box center [269, 107] width 163 height 158
click at [273, 89] on p "Piercings on lips and tongue allowed." at bounding box center [277, 93] width 140 height 8
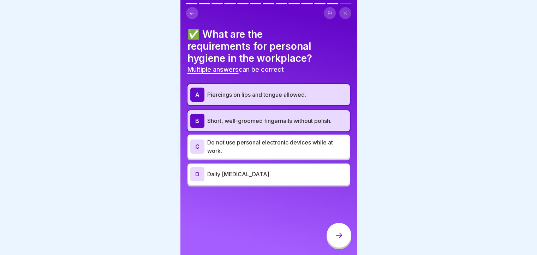
click at [236, 90] on p "Piercings on lips and tongue allowed." at bounding box center [277, 94] width 140 height 8
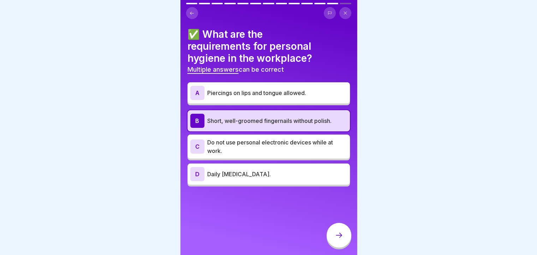
click at [232, 145] on p "Do not use personal electronic devices while at work." at bounding box center [277, 146] width 140 height 17
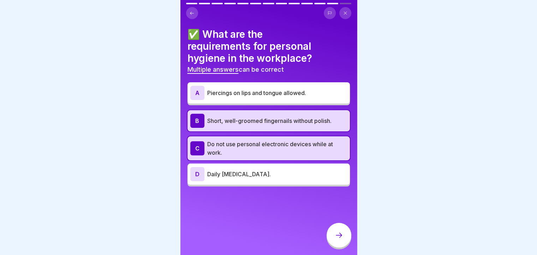
click at [237, 171] on p "Daily [MEDICAL_DATA]." at bounding box center [277, 174] width 140 height 8
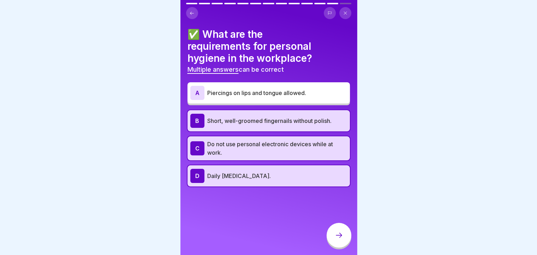
drag, startPoint x: 341, startPoint y: 237, endPoint x: 464, endPoint y: 168, distance: 141.9
click at [464, 168] on body "English Assessment Final examination infection protection 13 Questions 85% To p…" at bounding box center [268, 127] width 537 height 255
click at [342, 236] on icon at bounding box center [339, 235] width 8 height 8
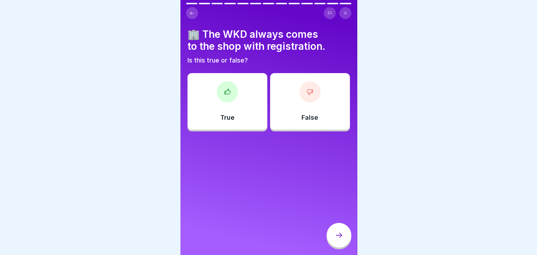
click at [224, 88] on icon at bounding box center [227, 91] width 7 height 7
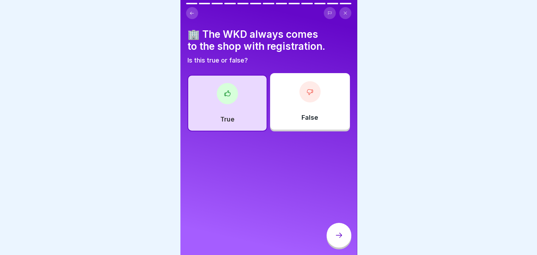
click at [334, 235] on div at bounding box center [339, 235] width 25 height 25
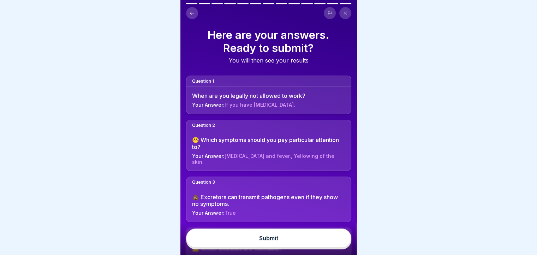
click at [259, 238] on div "Submit" at bounding box center [268, 238] width 19 height 6
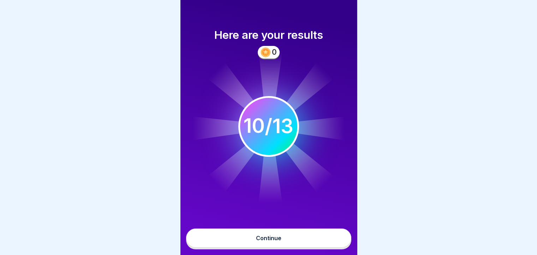
click at [271, 238] on div "Continue" at bounding box center [268, 238] width 25 height 6
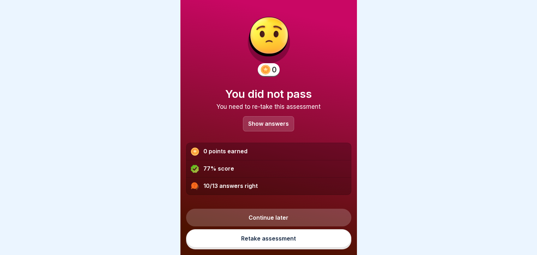
click at [264, 121] on p "Show answers" at bounding box center [268, 124] width 41 height 6
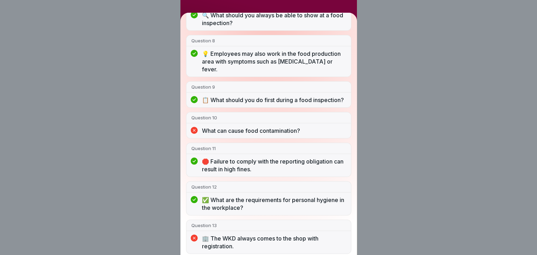
scroll to position [307, 0]
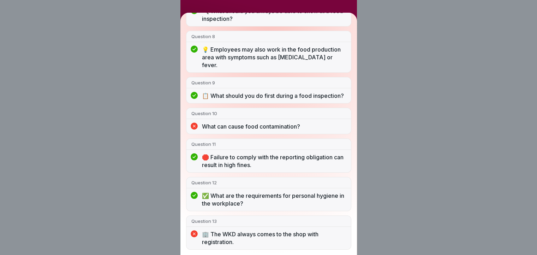
click at [391, 185] on div "You did not pass 10/13 answers right Question 1 When are you legally not allowe…" at bounding box center [268, 127] width 537 height 255
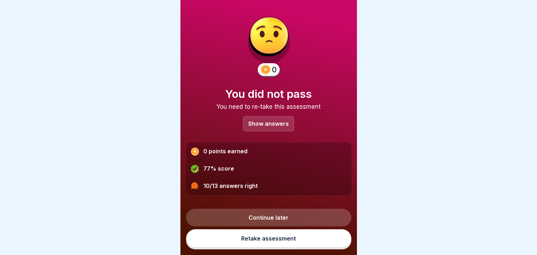
click at [263, 121] on p "Show answers" at bounding box center [268, 124] width 41 height 6
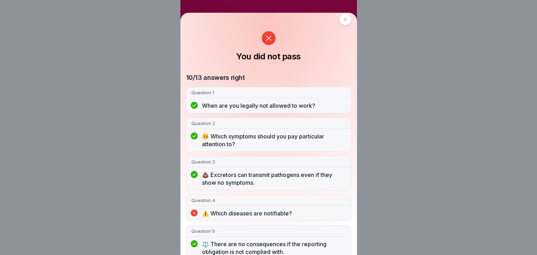
scroll to position [0, 0]
